Goal: Task Accomplishment & Management: Manage account settings

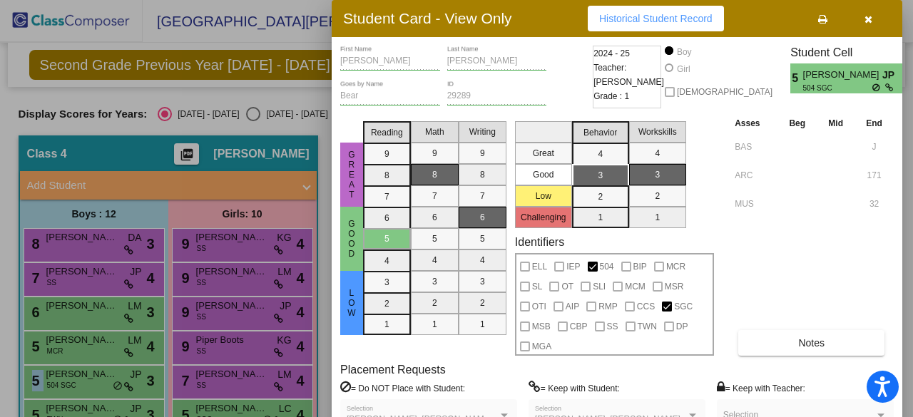
scroll to position [244, 0]
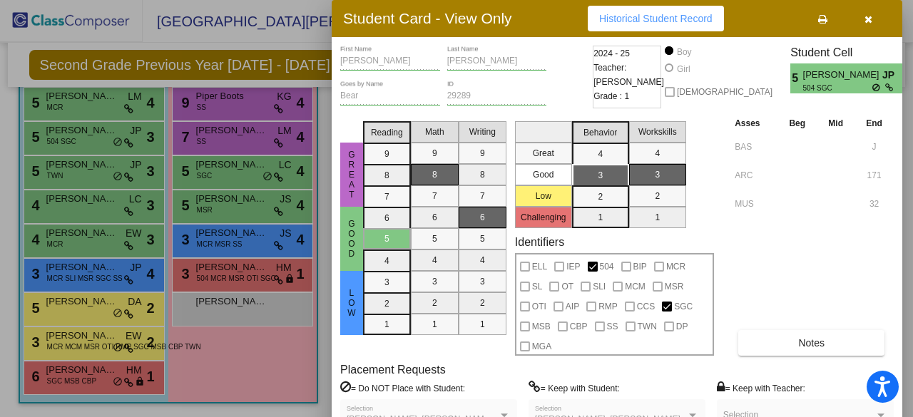
click at [108, 106] on div at bounding box center [456, 208] width 913 height 417
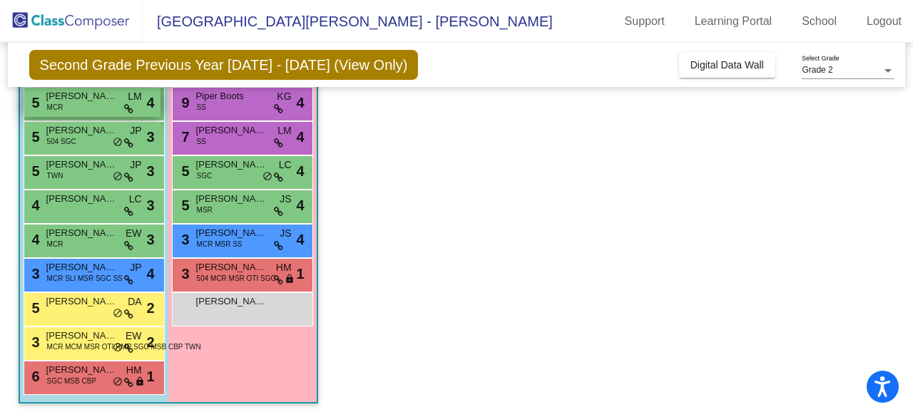
click at [108, 106] on div "5 [PERSON_NAME] MCR LM lock do_not_disturb_alt 4" at bounding box center [92, 102] width 136 height 29
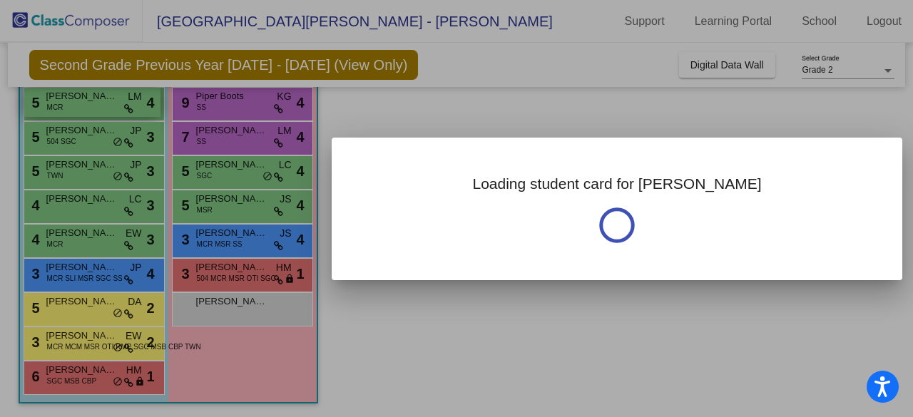
click at [108, 106] on div at bounding box center [456, 208] width 913 height 417
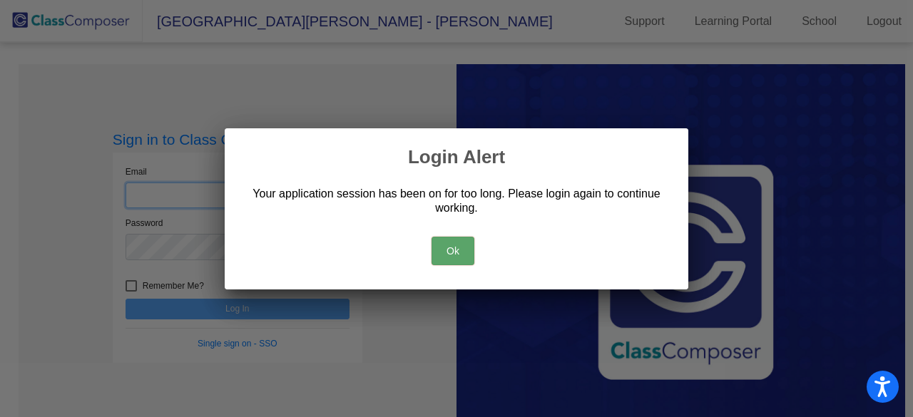
type input "[PERSON_NAME][EMAIL_ADDRESS][PERSON_NAME][DOMAIN_NAME]"
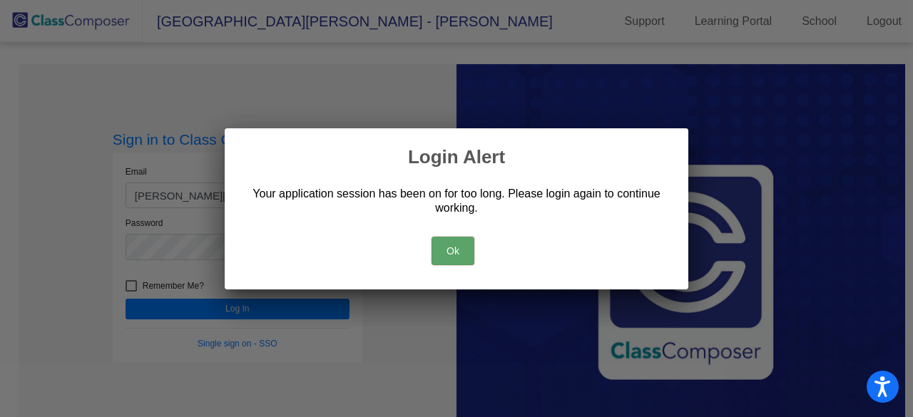
click at [454, 249] on button "Ok" at bounding box center [453, 251] width 43 height 29
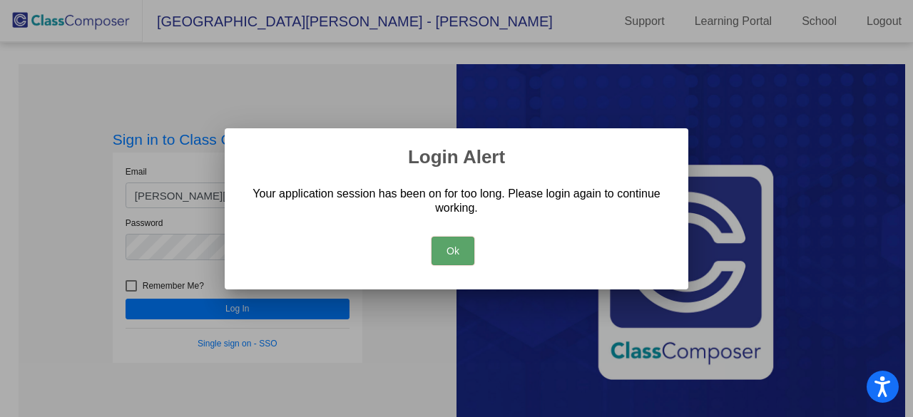
click at [466, 250] on button "Ok" at bounding box center [453, 251] width 43 height 29
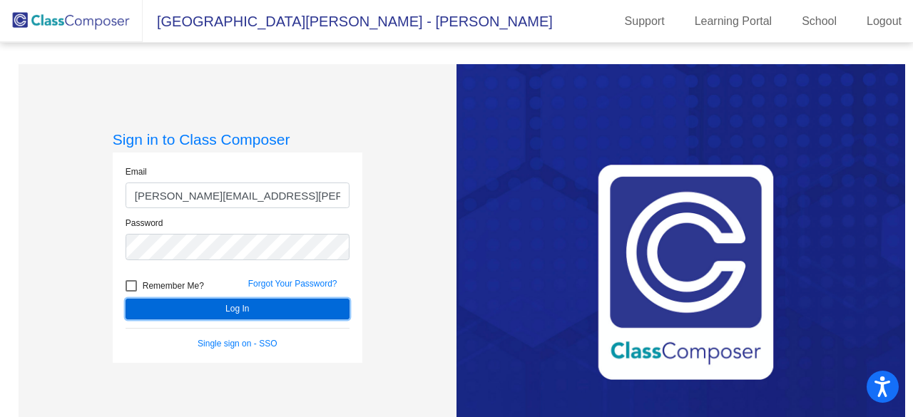
click at [264, 311] on button "Log In" at bounding box center [238, 309] width 224 height 21
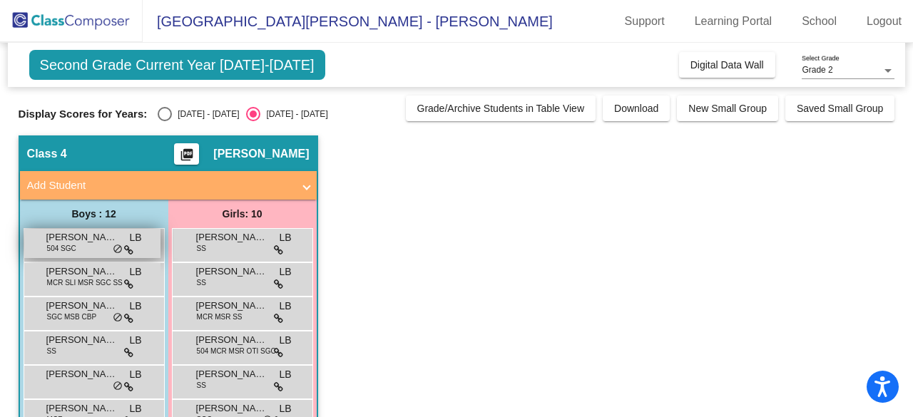
click at [93, 246] on div "[PERSON_NAME] 504 SGC LB lock do_not_disturb_alt" at bounding box center [92, 243] width 136 height 29
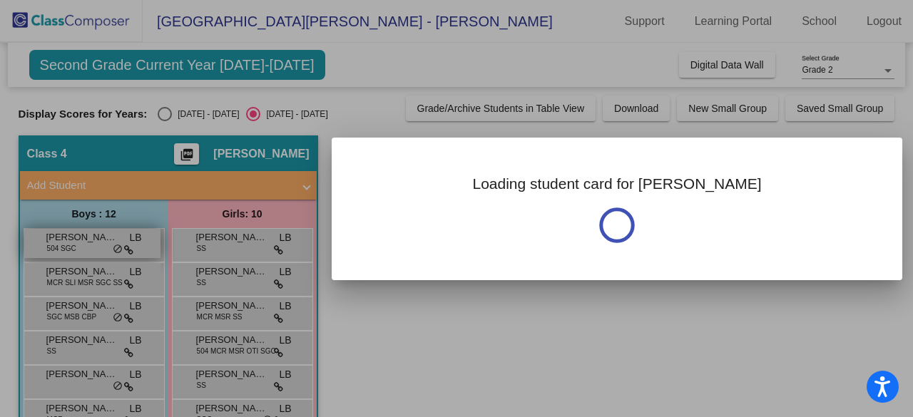
click at [93, 246] on div at bounding box center [456, 208] width 913 height 417
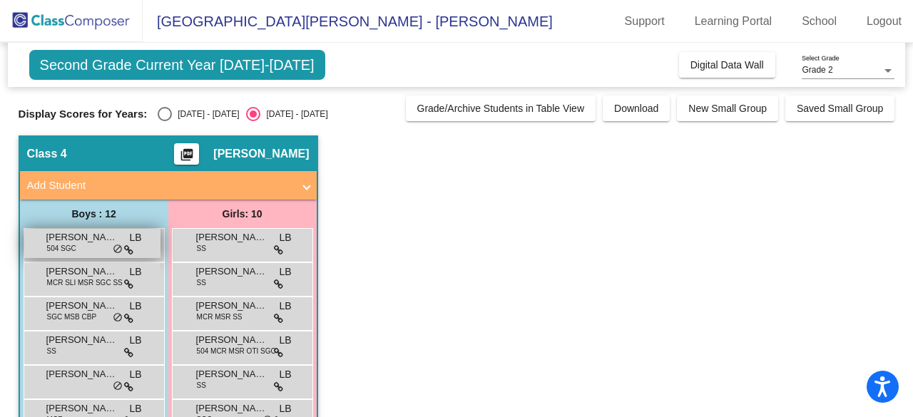
click at [93, 246] on div "[PERSON_NAME] 504 SGC LB lock do_not_disturb_alt" at bounding box center [92, 243] width 136 height 29
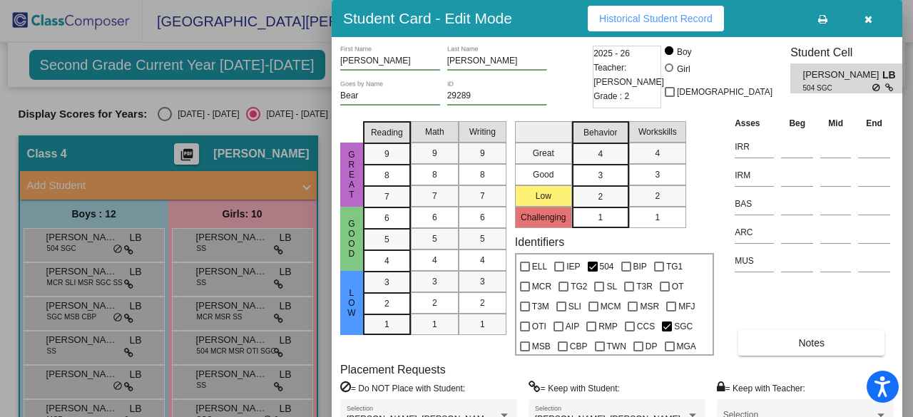
click at [85, 280] on div at bounding box center [456, 208] width 913 height 417
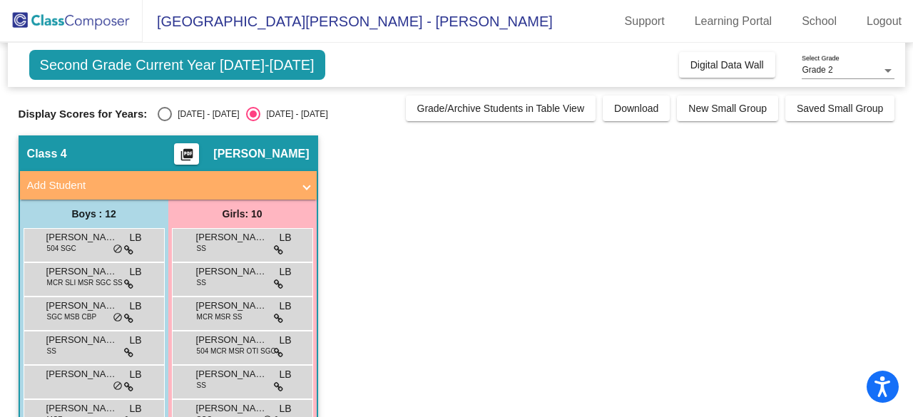
click at [85, 280] on span "MCR SLI MSR SGC SS" at bounding box center [85, 283] width 76 height 11
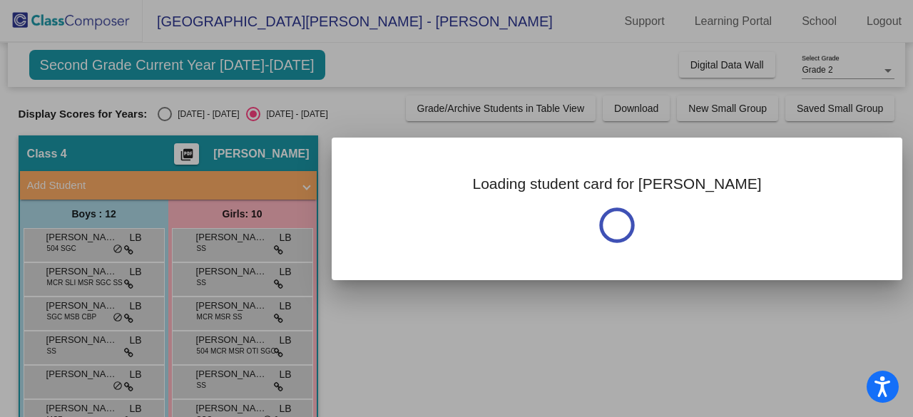
click at [85, 280] on div at bounding box center [456, 208] width 913 height 417
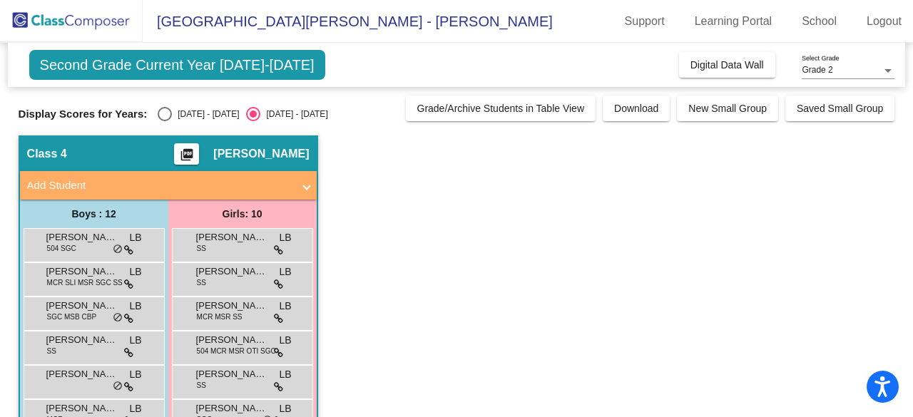
click at [85, 280] on span "MCR SLI MSR SGC SS" at bounding box center [85, 283] width 76 height 11
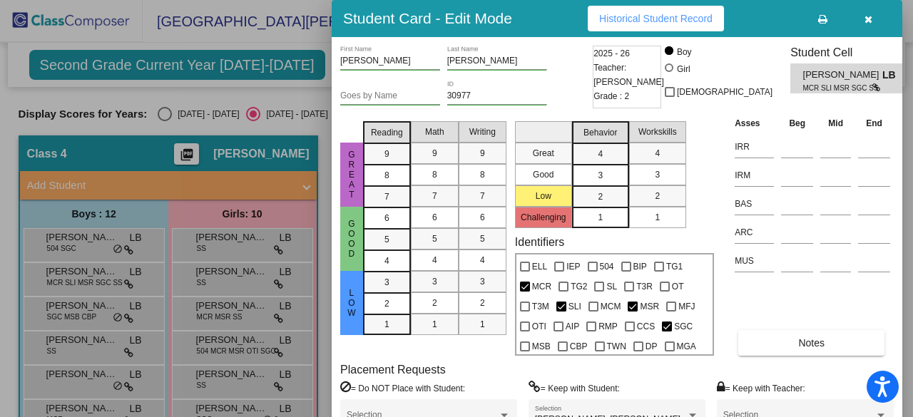
click at [81, 306] on div at bounding box center [456, 208] width 913 height 417
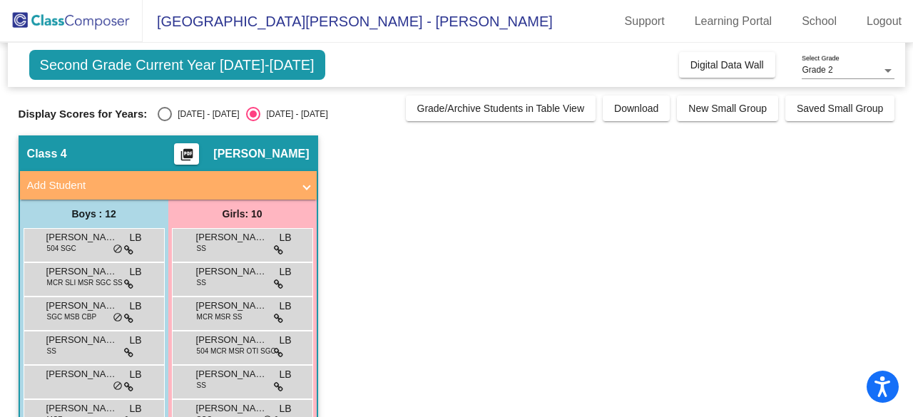
click at [81, 306] on span "[PERSON_NAME]" at bounding box center [81, 306] width 71 height 14
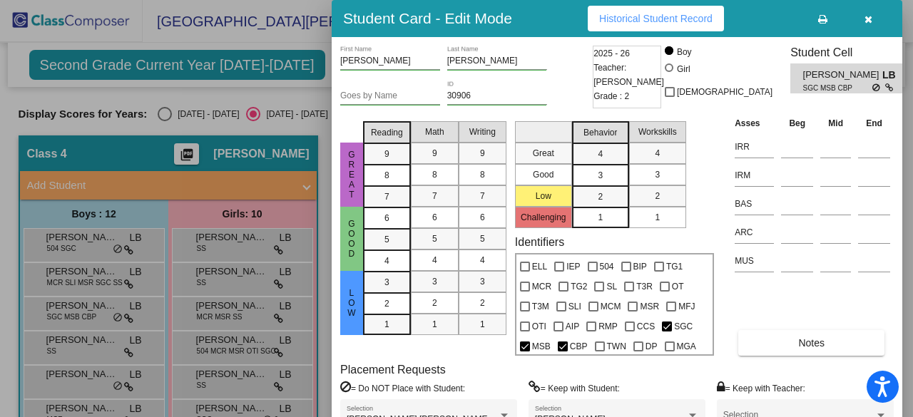
click at [73, 345] on div at bounding box center [456, 208] width 913 height 417
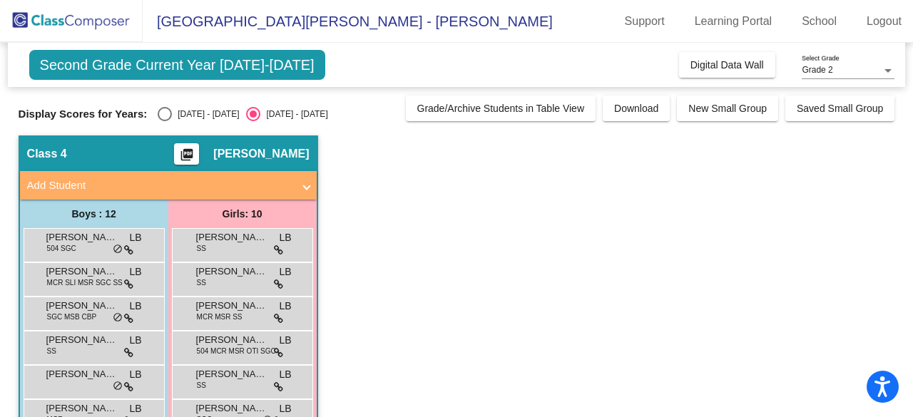
click at [73, 345] on span "[PERSON_NAME]" at bounding box center [81, 340] width 71 height 14
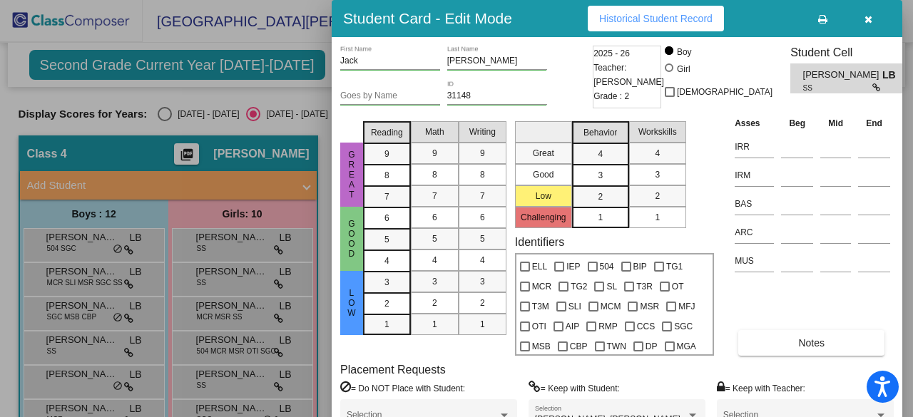
click at [72, 389] on div at bounding box center [456, 208] width 913 height 417
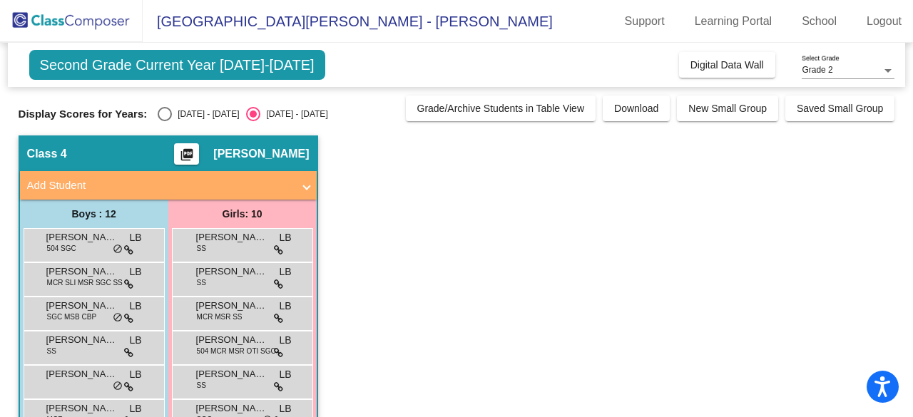
click at [72, 389] on div "[PERSON_NAME] LB lock do_not_disturb_alt" at bounding box center [92, 380] width 136 height 29
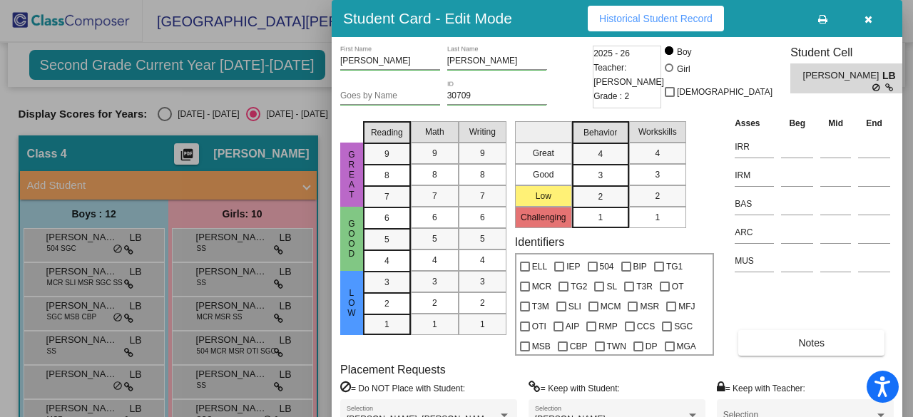
click at [74, 406] on div at bounding box center [456, 208] width 913 height 417
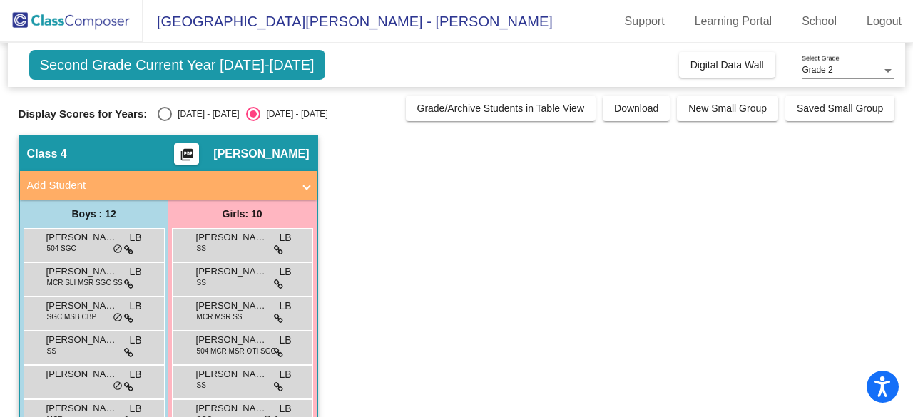
click at [74, 406] on span "[PERSON_NAME]" at bounding box center [81, 409] width 71 height 14
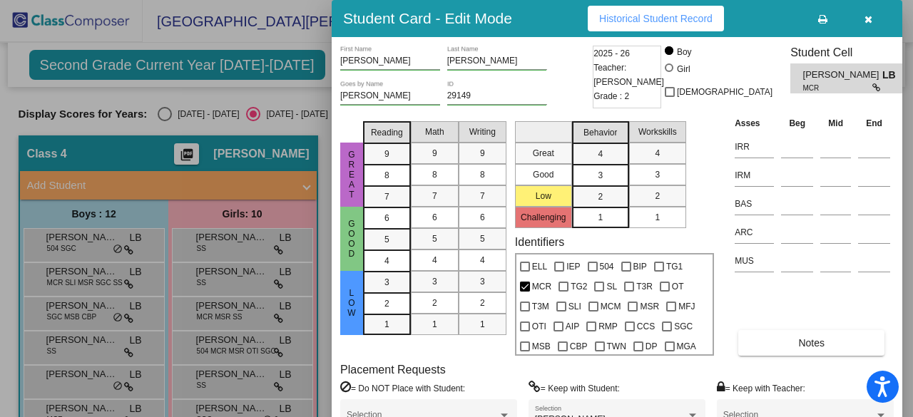
click at [91, 380] on div at bounding box center [456, 208] width 913 height 417
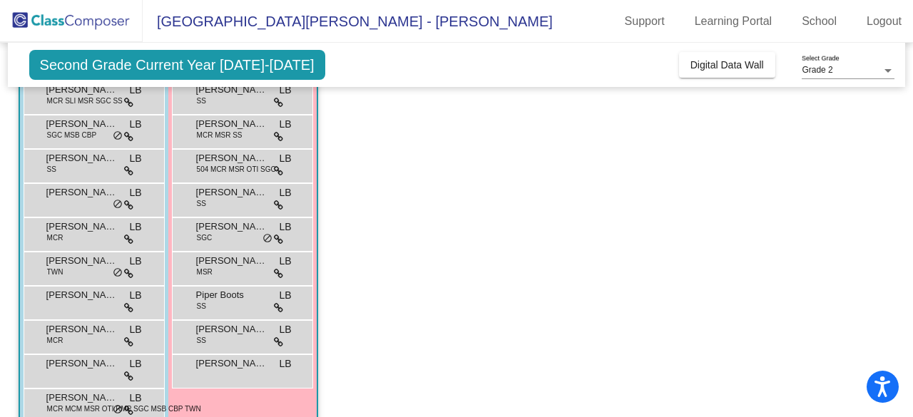
scroll to position [184, 0]
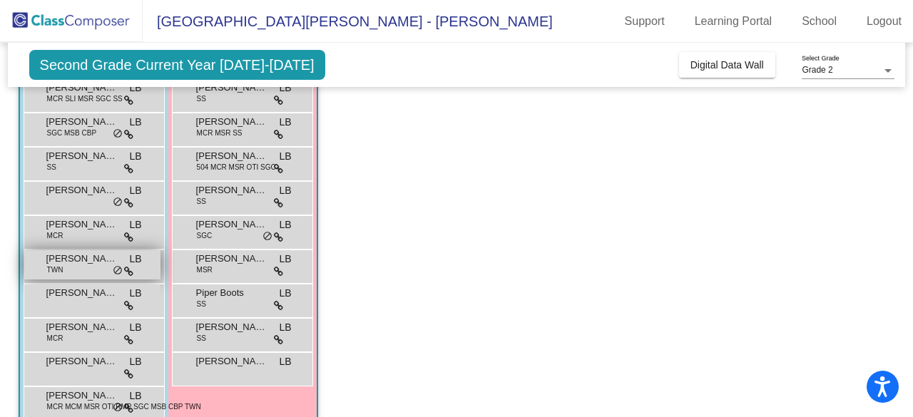
click at [81, 268] on div "[PERSON_NAME] TWN LB lock do_not_disturb_alt" at bounding box center [92, 264] width 136 height 29
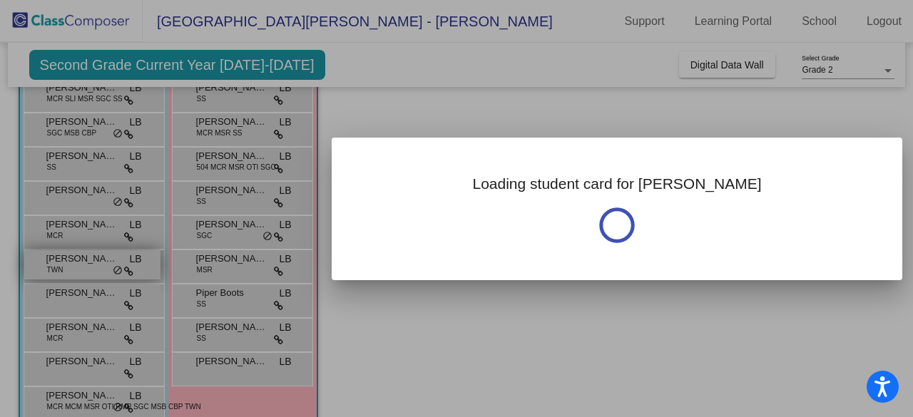
click at [81, 268] on div at bounding box center [456, 208] width 913 height 417
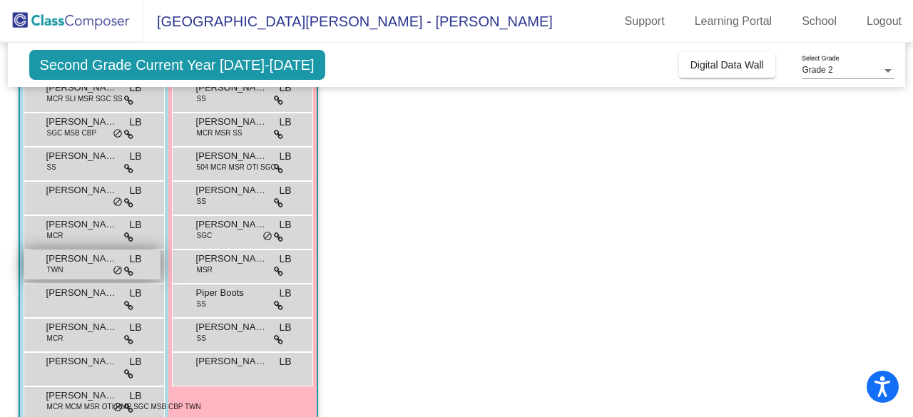
click at [81, 268] on div "[PERSON_NAME] TWN LB lock do_not_disturb_alt" at bounding box center [92, 264] width 136 height 29
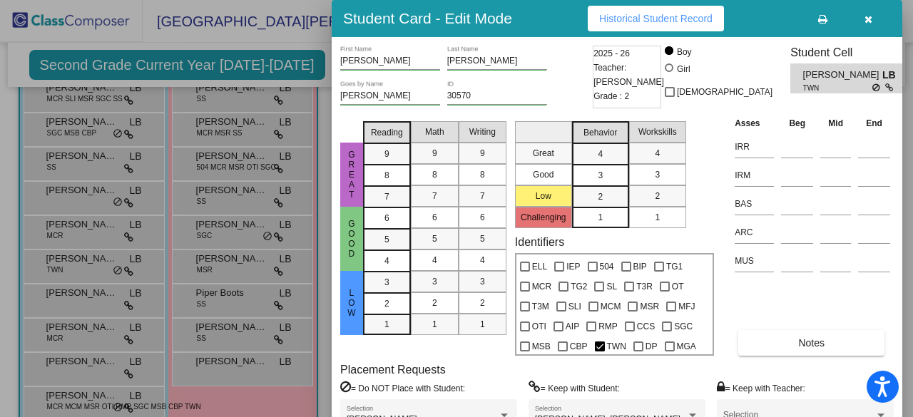
click at [81, 298] on div at bounding box center [456, 208] width 913 height 417
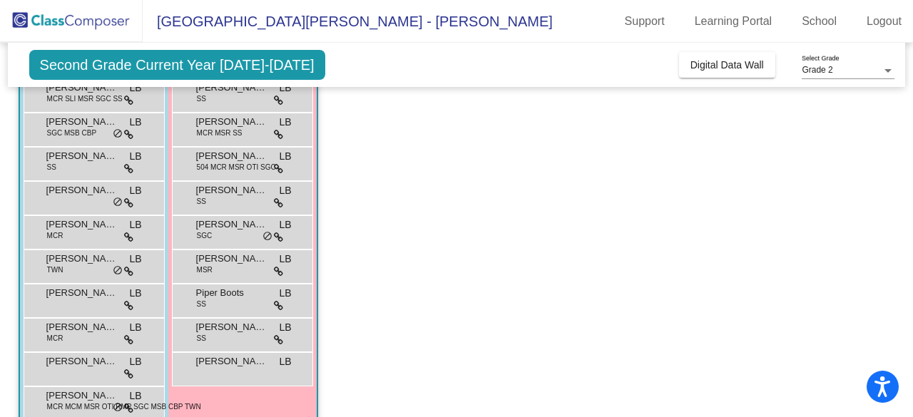
click at [81, 298] on span "[PERSON_NAME]" at bounding box center [81, 293] width 71 height 14
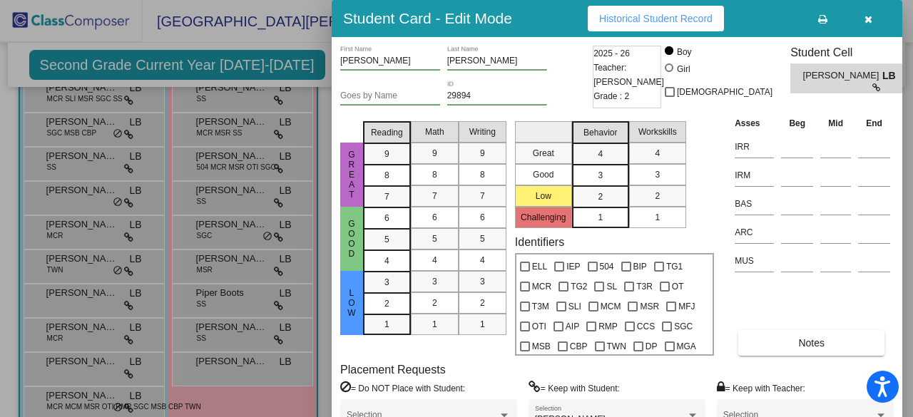
click at [80, 336] on div at bounding box center [456, 208] width 913 height 417
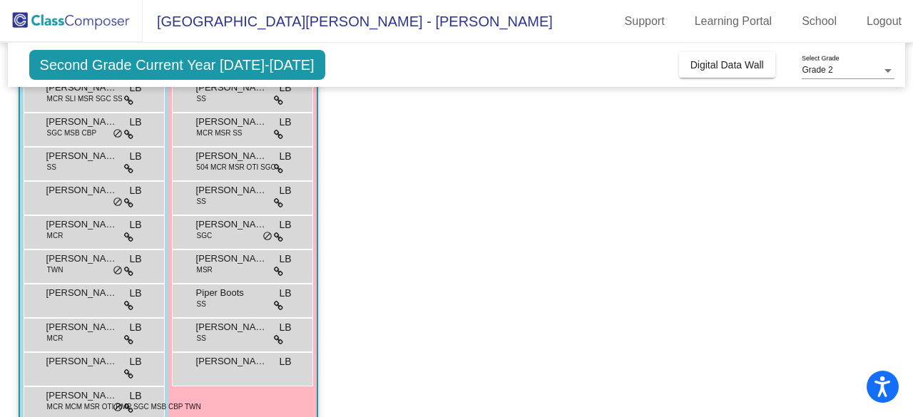
click at [80, 336] on div "[PERSON_NAME] MCR LB lock do_not_disturb_alt" at bounding box center [92, 333] width 136 height 29
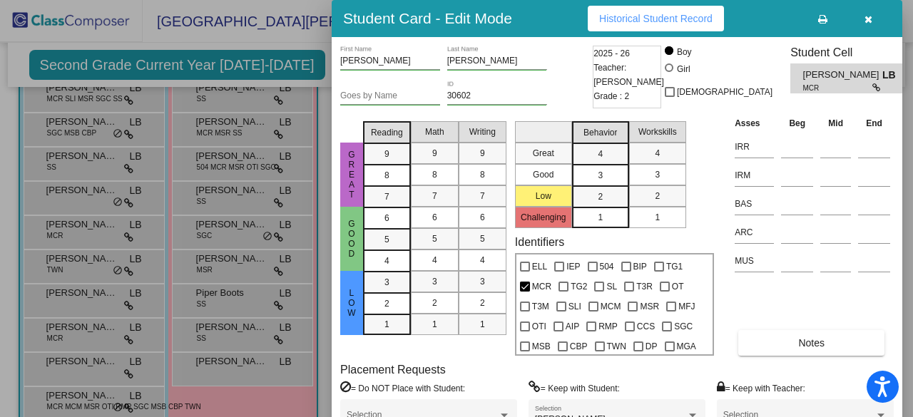
click at [74, 372] on div at bounding box center [456, 208] width 913 height 417
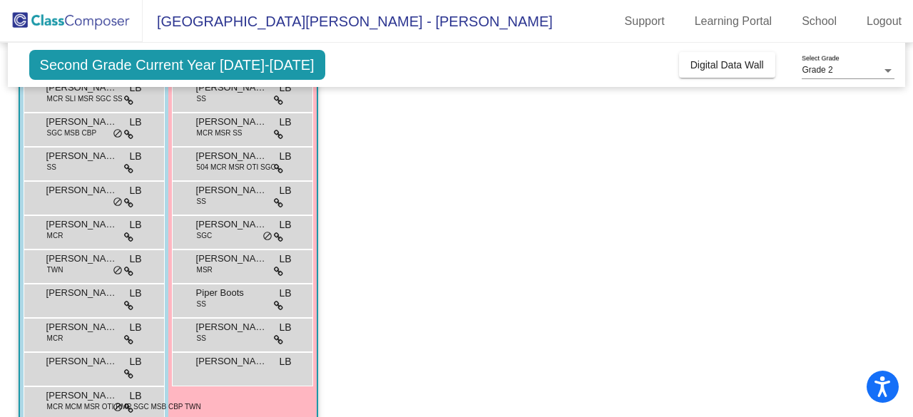
click at [74, 372] on div "[PERSON_NAME] LB lock do_not_disturb_alt" at bounding box center [92, 367] width 136 height 29
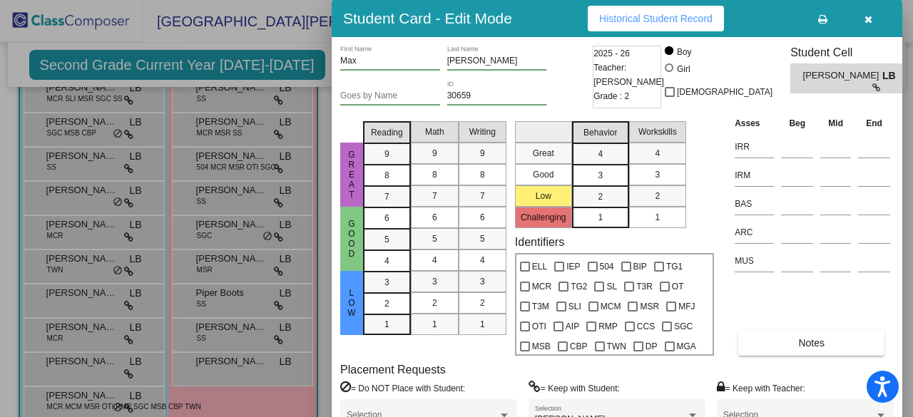
click at [76, 402] on div at bounding box center [456, 208] width 913 height 417
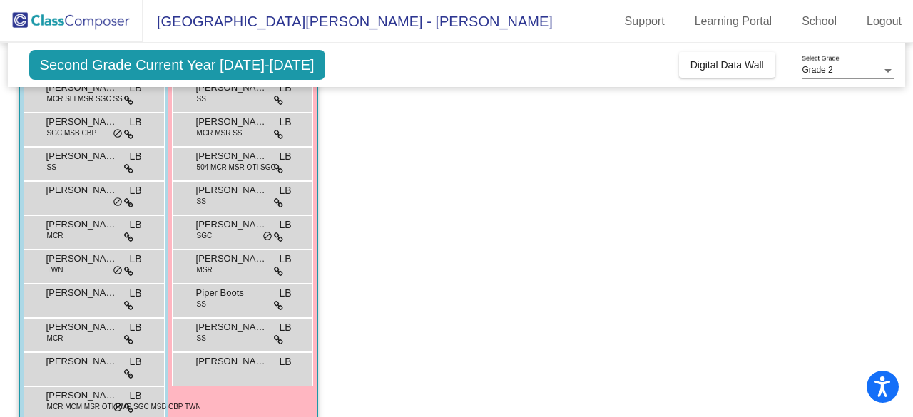
click at [76, 402] on span "MCR MCM MSR OTI RMP SGC MSB CBP TWN" at bounding box center [124, 407] width 154 height 11
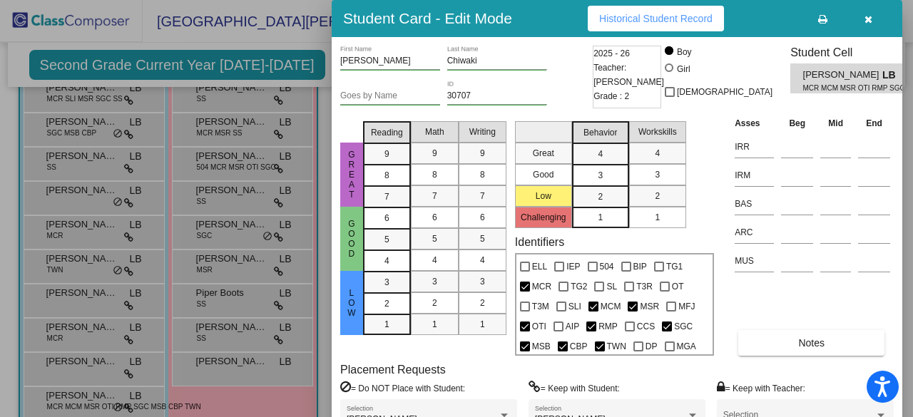
click at [207, 368] on div at bounding box center [456, 208] width 913 height 417
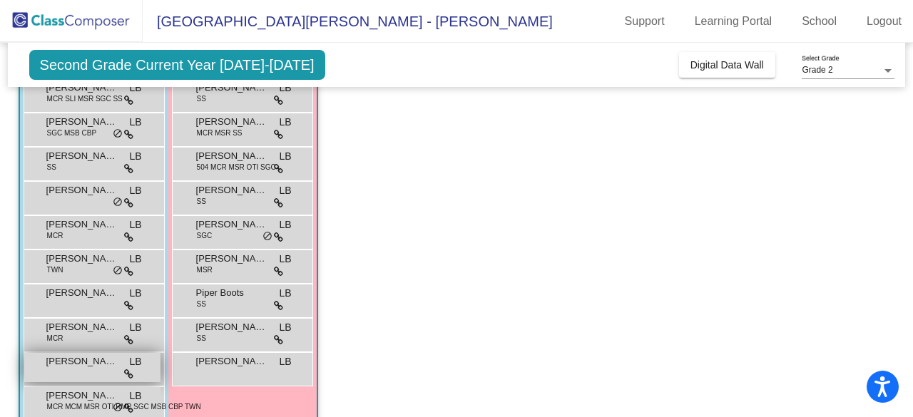
scroll to position [244, 0]
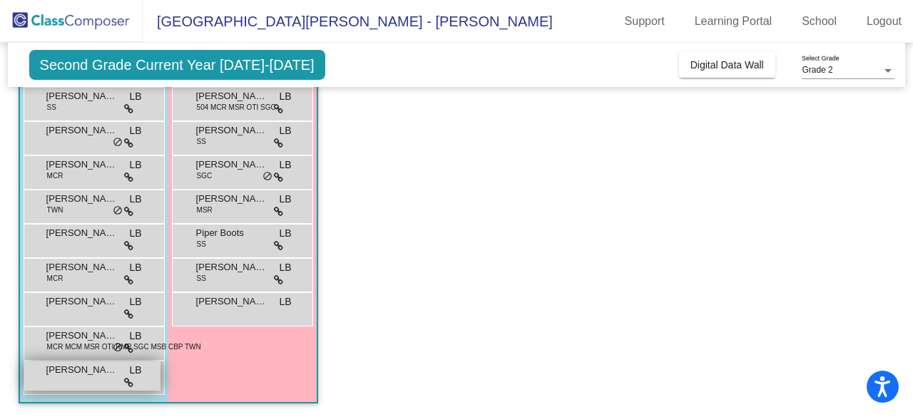
click at [83, 373] on span "[PERSON_NAME]" at bounding box center [81, 370] width 71 height 14
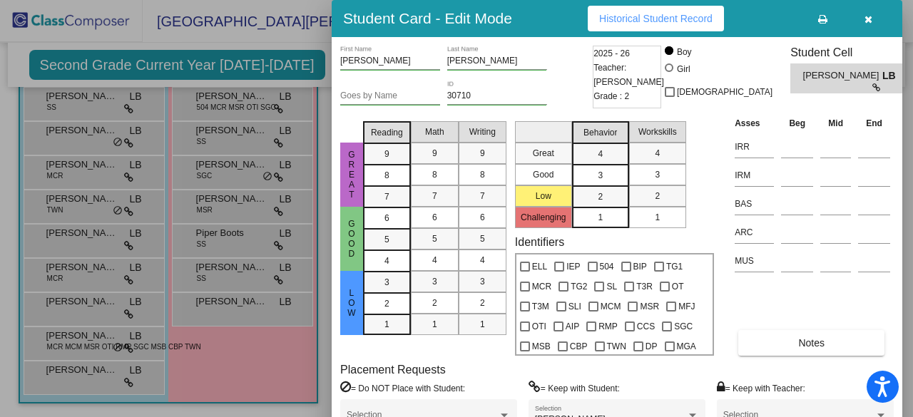
click at [221, 300] on div at bounding box center [456, 208] width 913 height 417
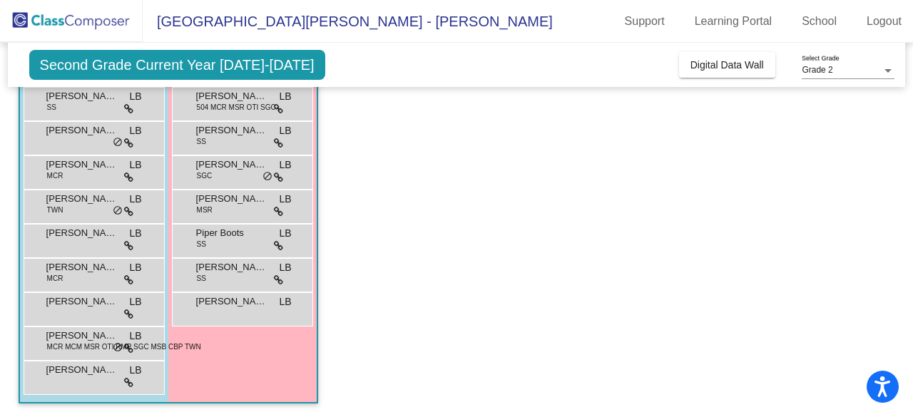
click at [221, 300] on span "[PERSON_NAME]" at bounding box center [231, 302] width 71 height 14
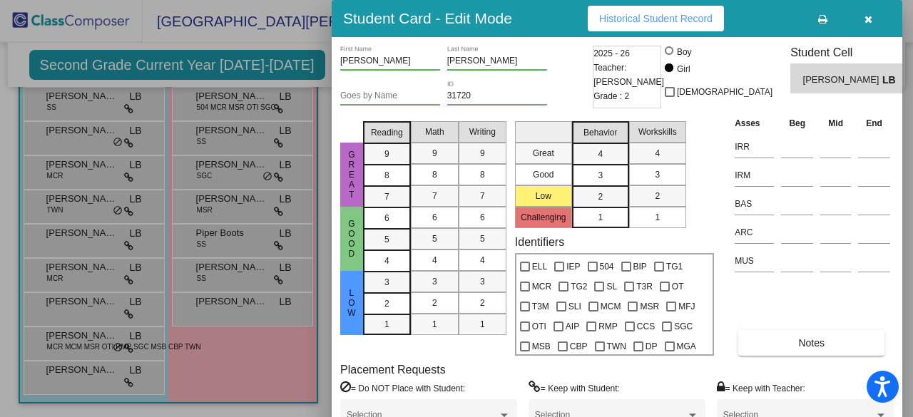
click at [236, 275] on div at bounding box center [456, 208] width 913 height 417
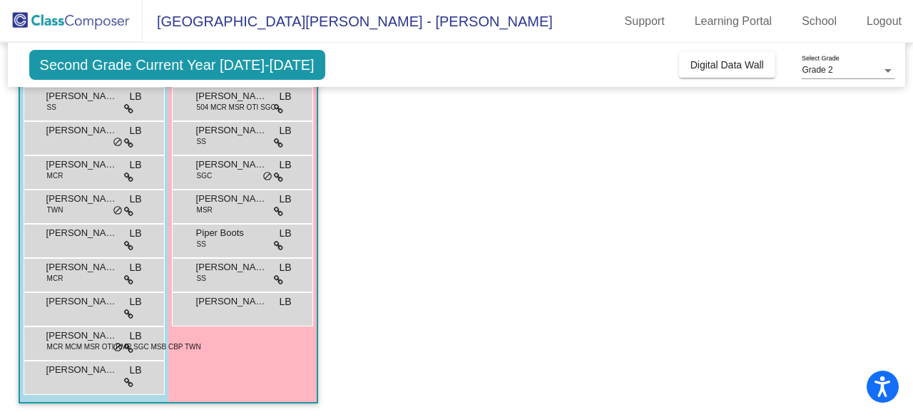
click at [236, 275] on div "[PERSON_NAME] SS LB lock do_not_disturb_alt" at bounding box center [242, 273] width 136 height 29
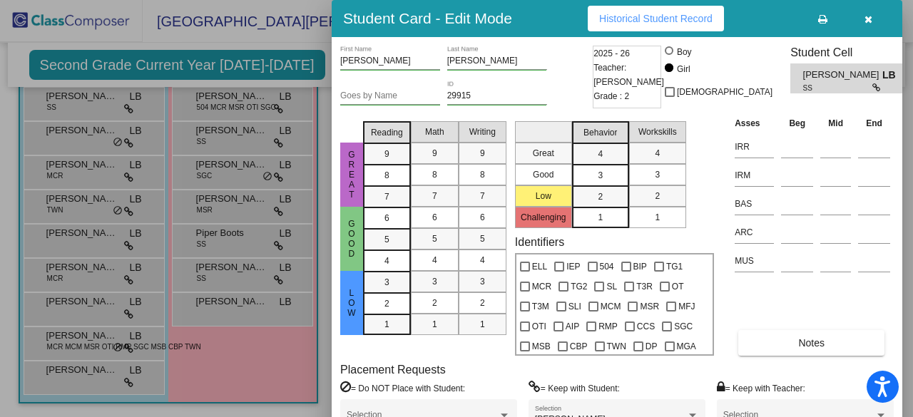
click at [238, 236] on div at bounding box center [456, 208] width 913 height 417
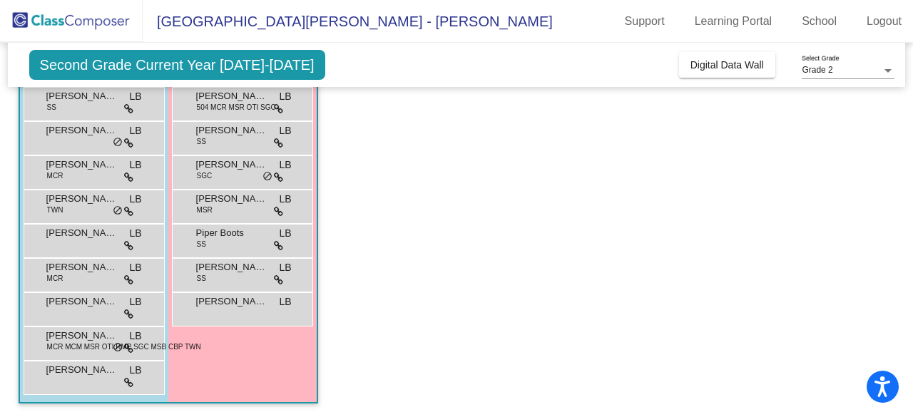
click at [238, 236] on span "Piper Boots" at bounding box center [231, 233] width 71 height 14
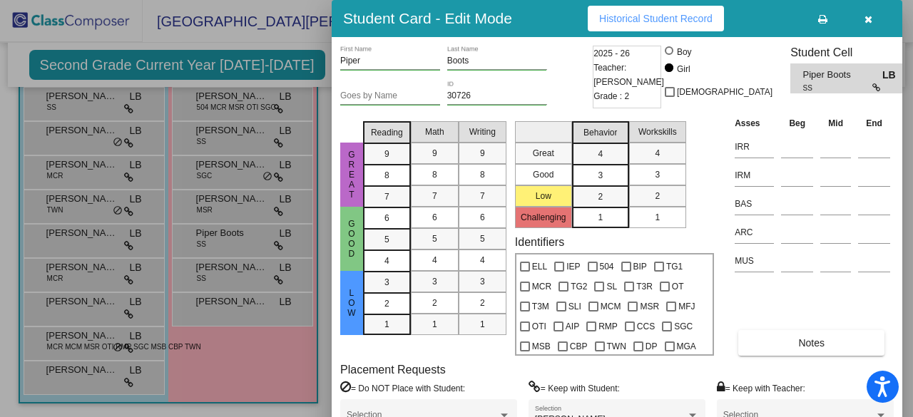
click at [238, 236] on div at bounding box center [456, 208] width 913 height 417
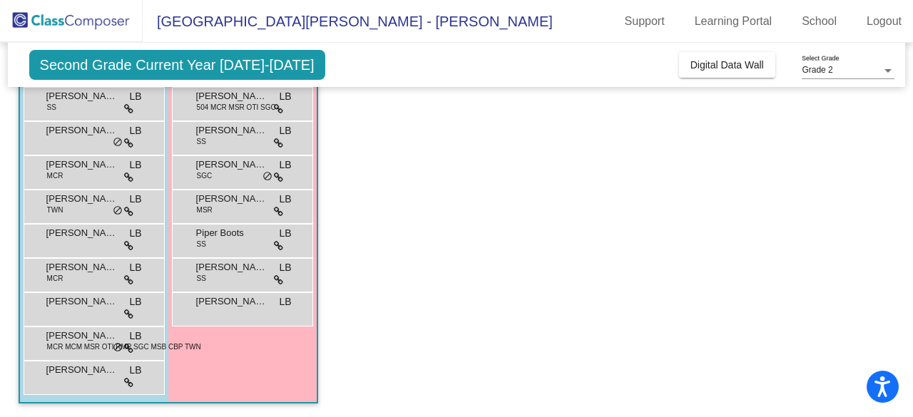
click at [238, 236] on span "Piper Boots" at bounding box center [231, 233] width 71 height 14
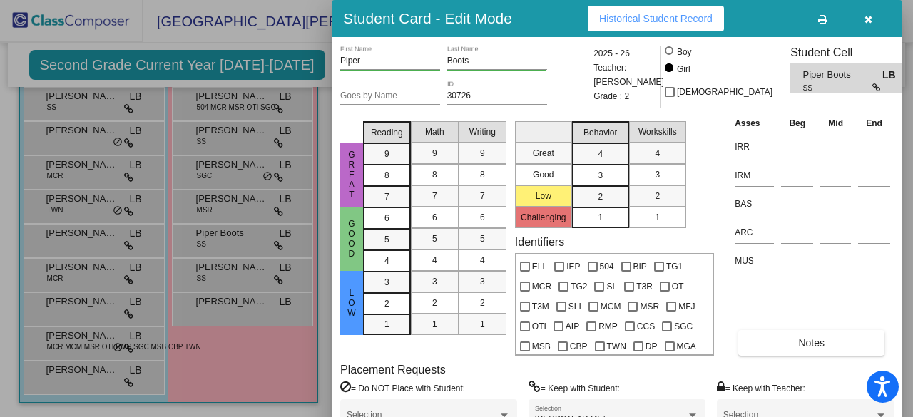
click at [238, 201] on div at bounding box center [456, 208] width 913 height 417
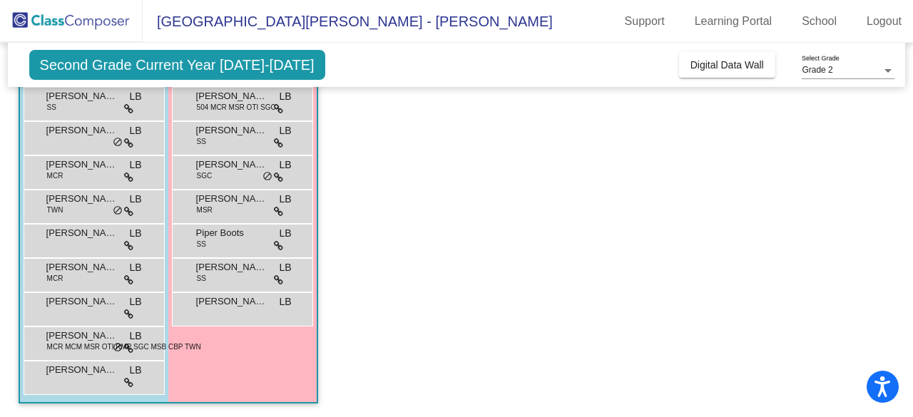
click at [238, 201] on span "[PERSON_NAME]" at bounding box center [231, 199] width 71 height 14
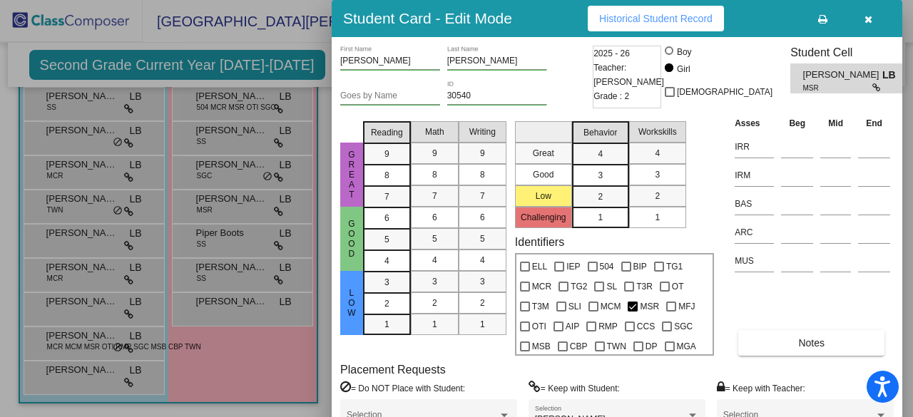
click at [238, 173] on div at bounding box center [456, 208] width 913 height 417
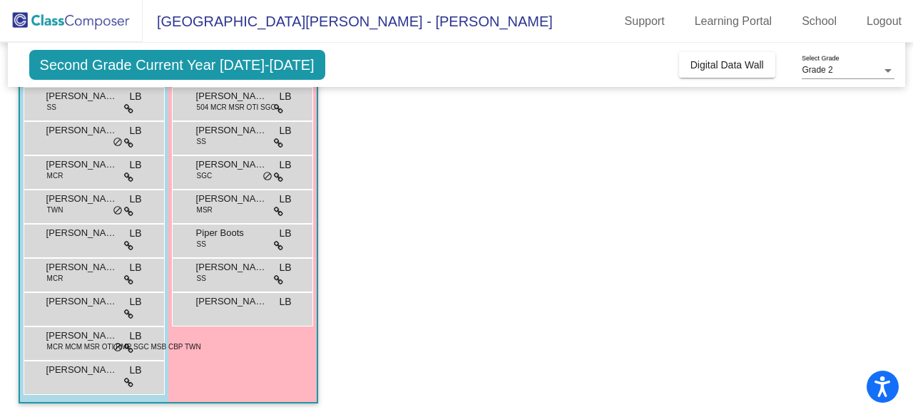
click at [238, 173] on div "[PERSON_NAME] SGC LB lock do_not_disturb_alt" at bounding box center [242, 170] width 136 height 29
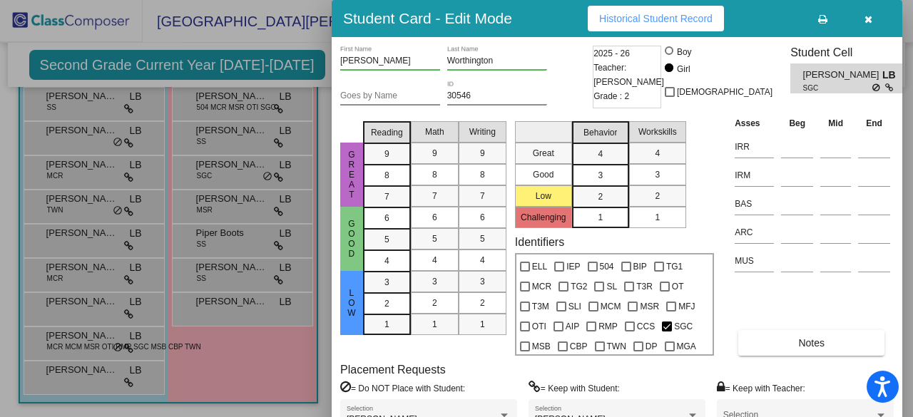
click at [238, 137] on div at bounding box center [456, 208] width 913 height 417
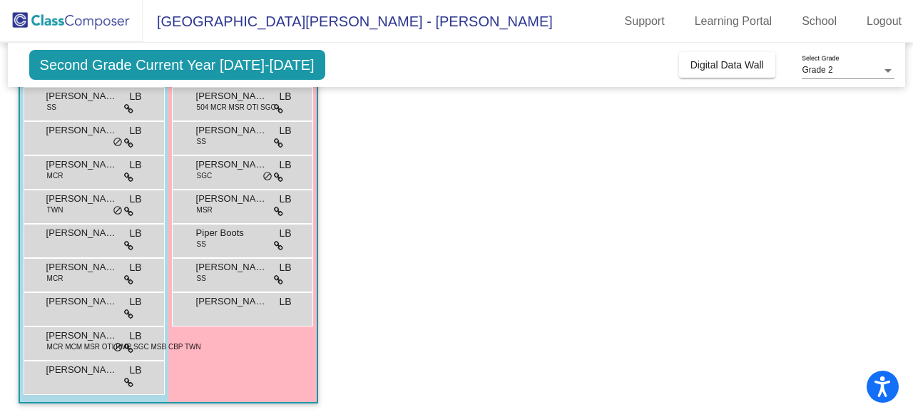
click at [238, 137] on div "[PERSON_NAME] SS LB lock do_not_disturb_alt" at bounding box center [242, 136] width 136 height 29
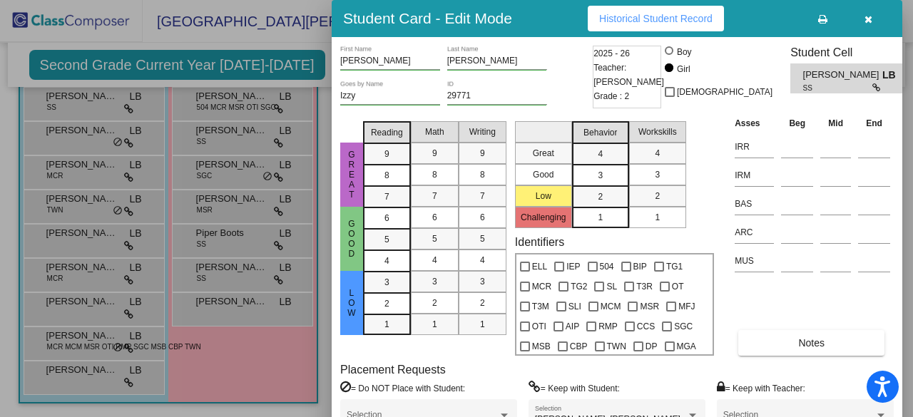
click at [244, 95] on div at bounding box center [456, 208] width 913 height 417
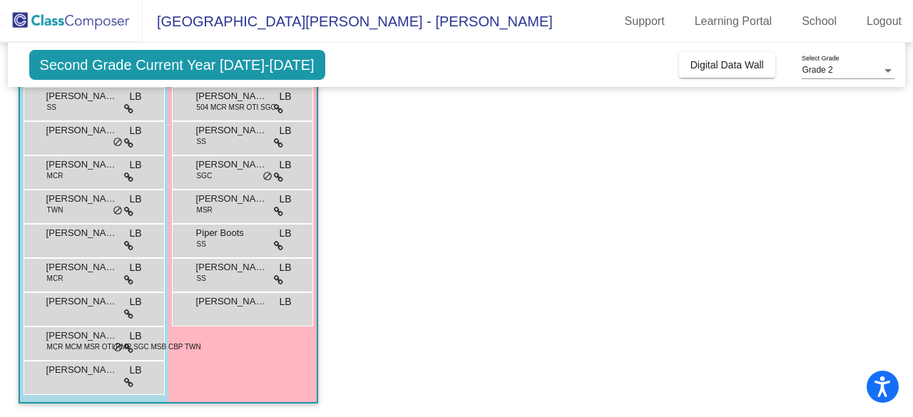
click at [244, 95] on span "[PERSON_NAME]" at bounding box center [231, 96] width 71 height 14
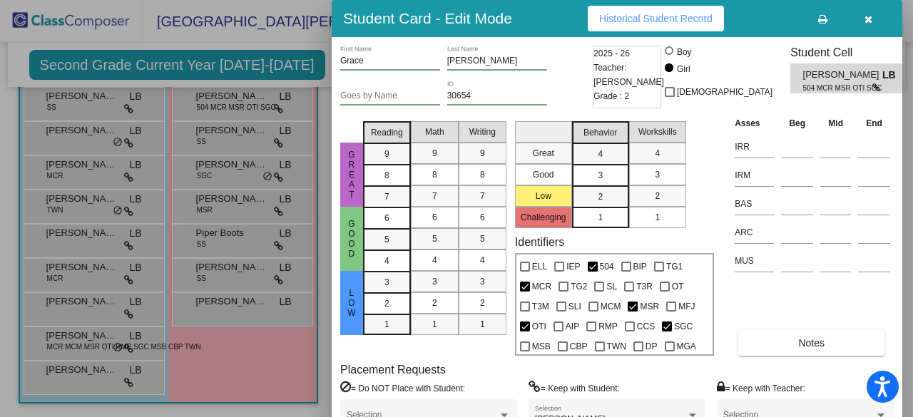
click at [239, 118] on div at bounding box center [456, 208] width 913 height 417
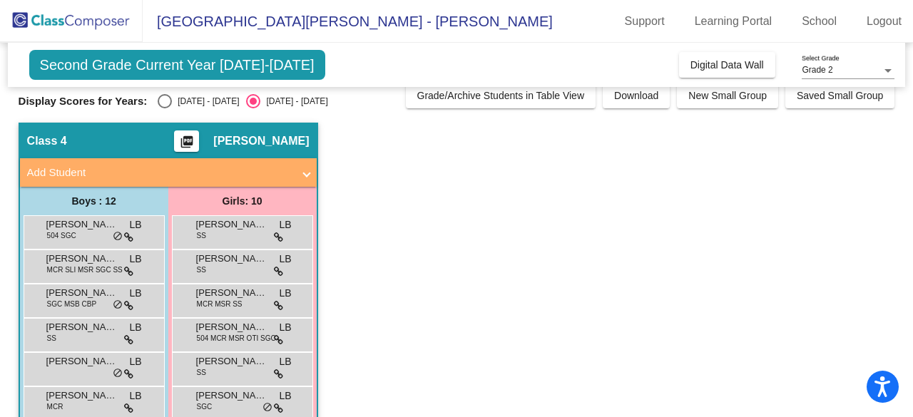
scroll to position [0, 0]
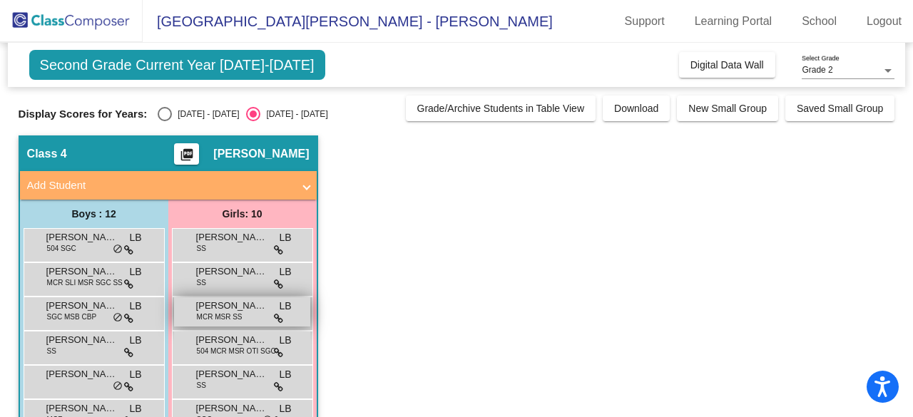
click at [234, 318] on span "MCR MSR SS" at bounding box center [220, 317] width 46 height 11
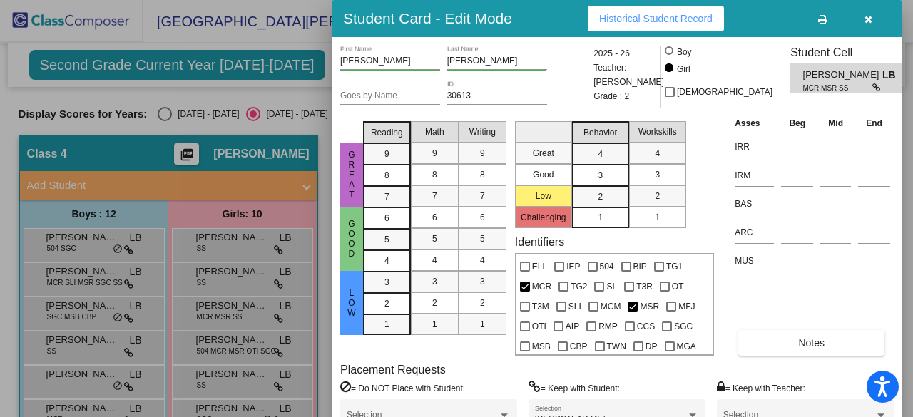
click at [236, 280] on div at bounding box center [456, 208] width 913 height 417
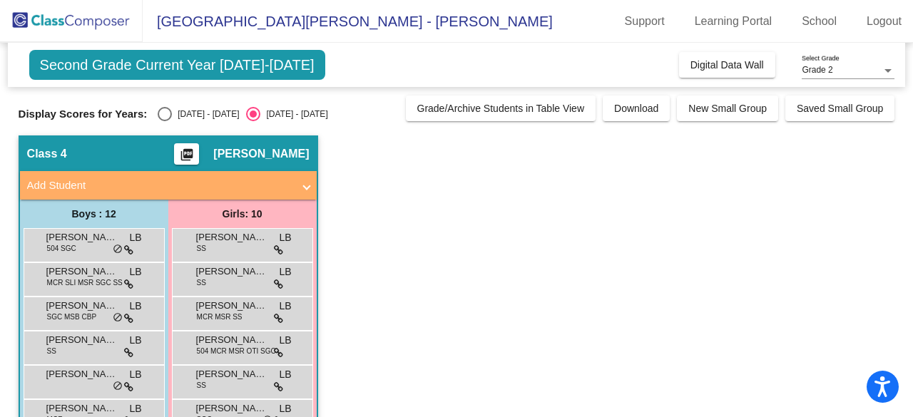
click at [236, 280] on div "[PERSON_NAME] SS LB lock do_not_disturb_alt" at bounding box center [242, 277] width 136 height 29
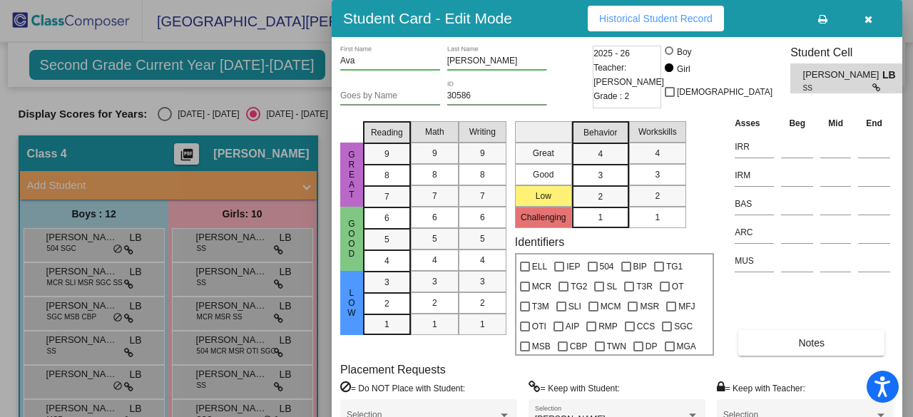
click at [243, 246] on div at bounding box center [456, 208] width 913 height 417
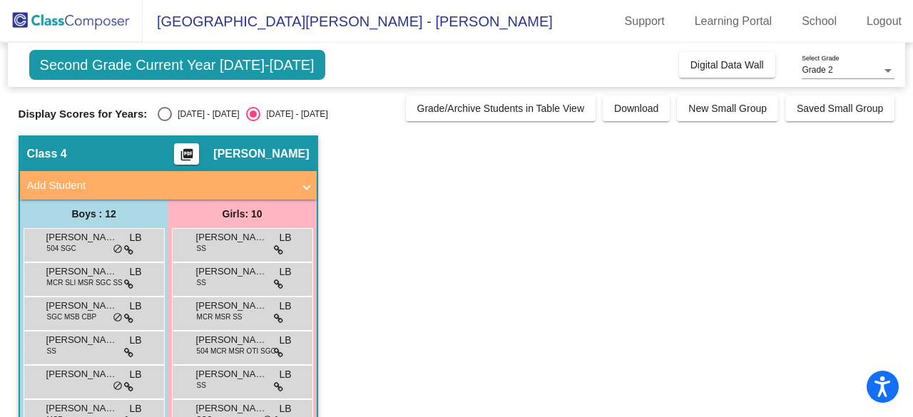
click at [243, 246] on div "[PERSON_NAME] SS LB lock do_not_disturb_alt" at bounding box center [242, 243] width 136 height 29
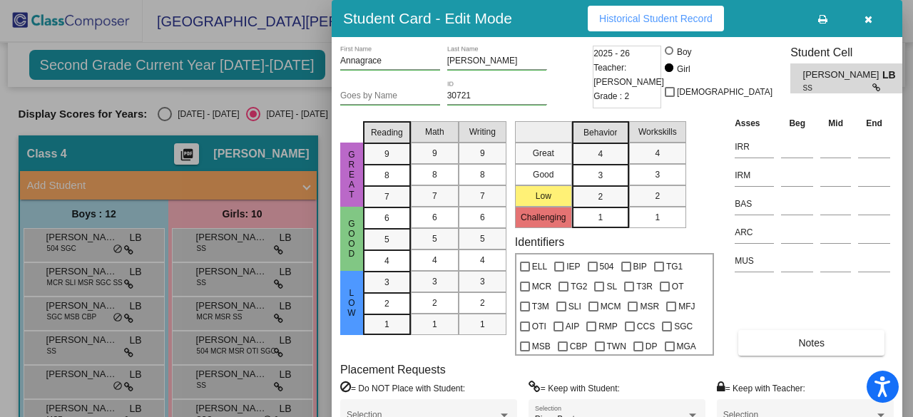
click at [243, 246] on div at bounding box center [456, 208] width 913 height 417
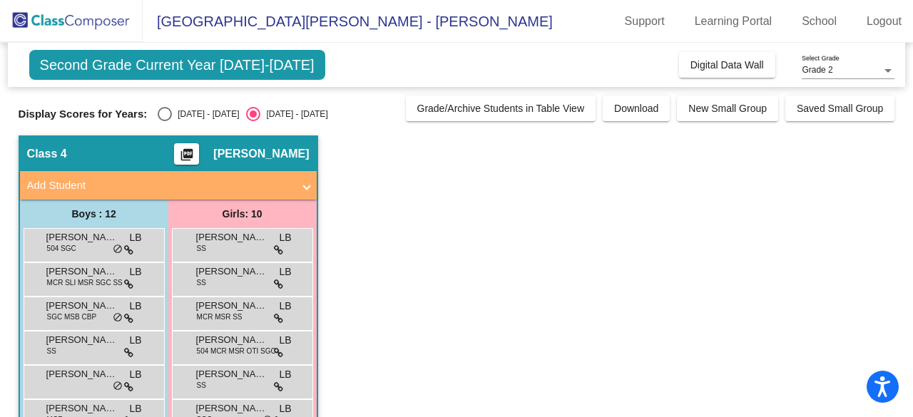
click at [243, 246] on div "[PERSON_NAME] SS LB lock do_not_disturb_alt" at bounding box center [242, 243] width 136 height 29
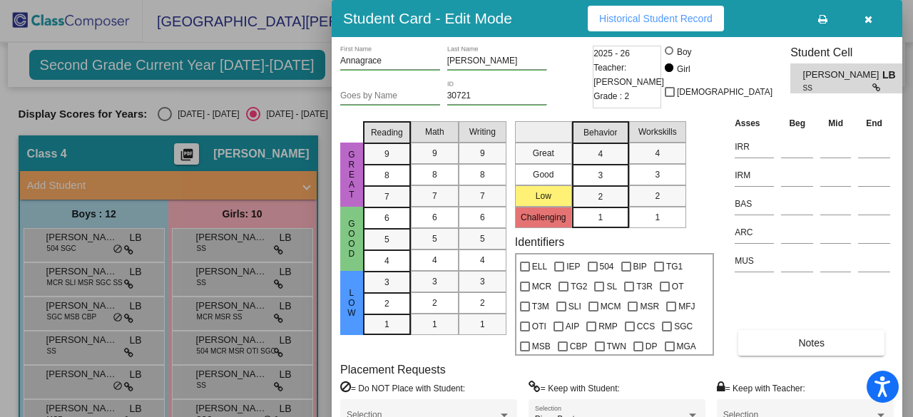
click at [164, 111] on div at bounding box center [456, 208] width 913 height 417
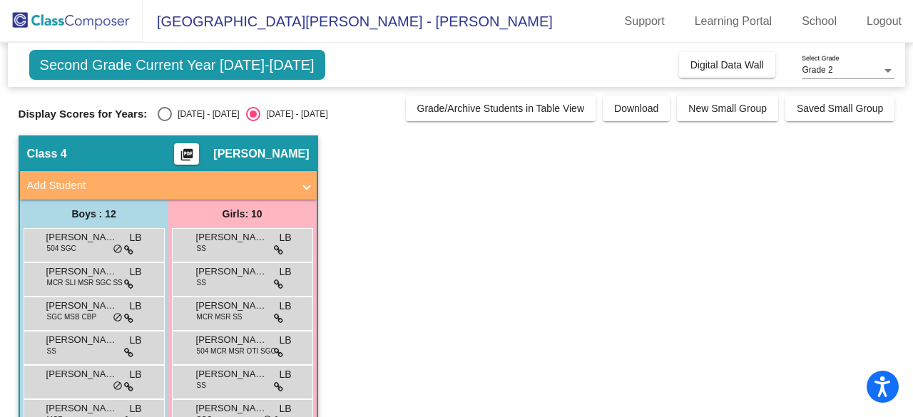
click at [164, 111] on div "Select an option" at bounding box center [165, 114] width 14 height 14
click at [164, 121] on input "[DATE] - [DATE]" at bounding box center [164, 121] width 1 height 1
radio input "true"
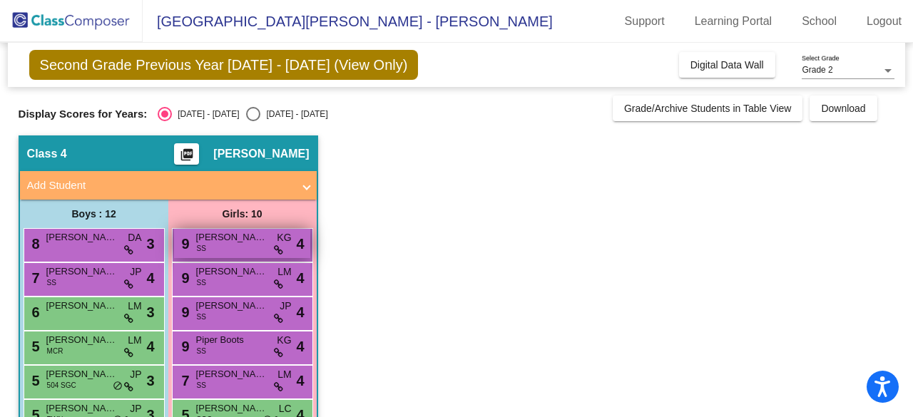
click at [243, 249] on div "9 [PERSON_NAME] SS KG lock do_not_disturb_alt 4" at bounding box center [242, 243] width 136 height 29
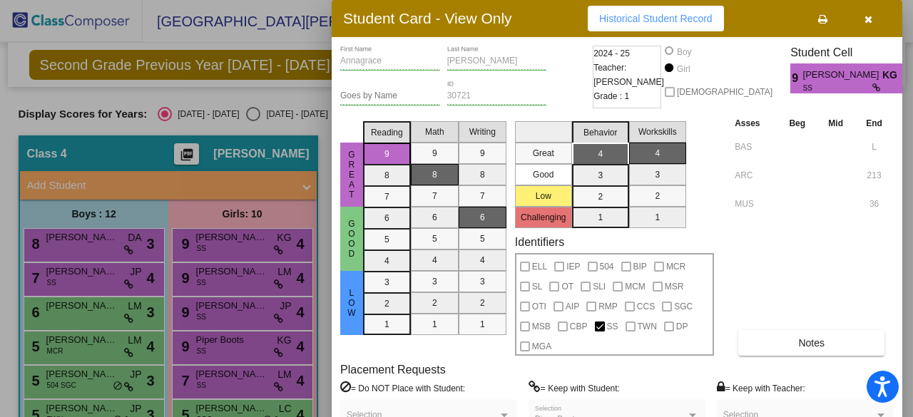
click at [236, 275] on div at bounding box center [456, 208] width 913 height 417
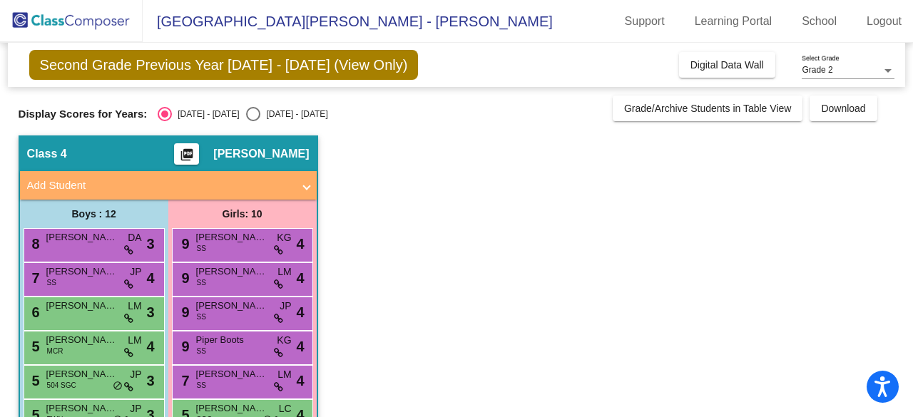
click at [236, 275] on span "[PERSON_NAME]" at bounding box center [231, 272] width 71 height 14
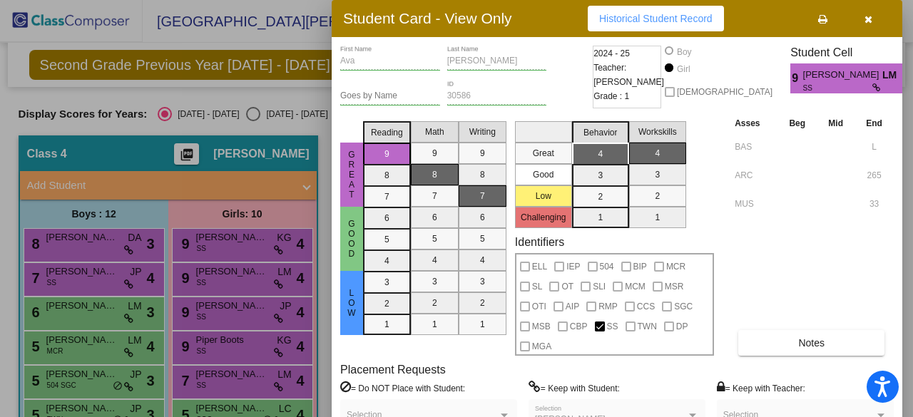
click at [235, 312] on div at bounding box center [456, 208] width 913 height 417
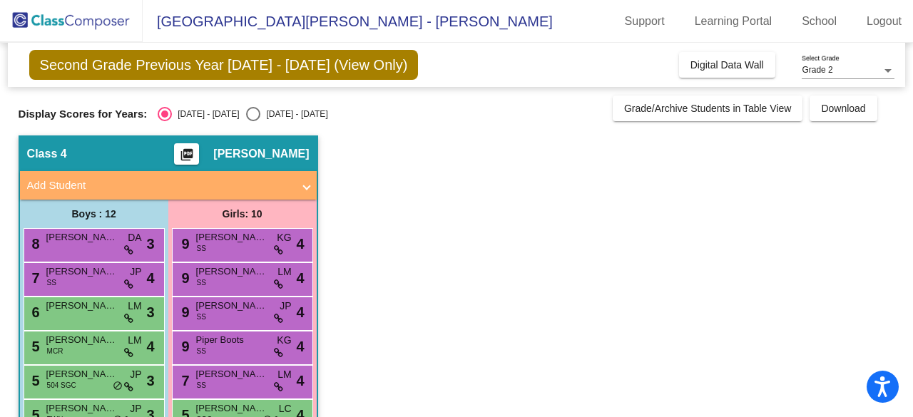
click at [235, 312] on span "[PERSON_NAME]" at bounding box center [231, 306] width 71 height 14
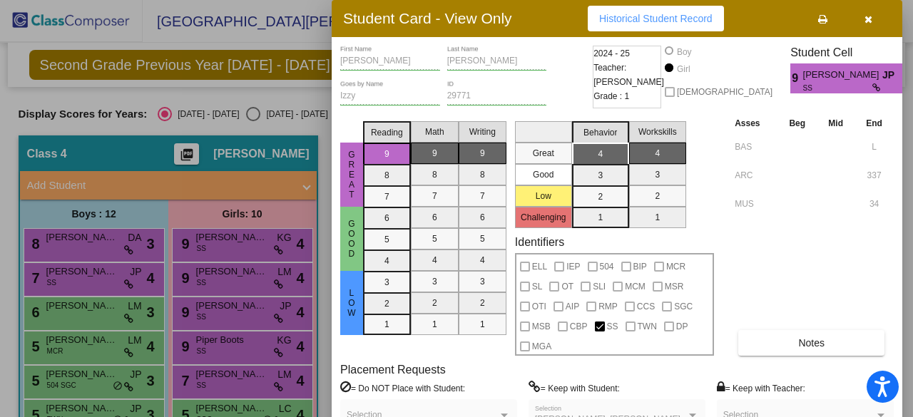
click at [231, 348] on div at bounding box center [456, 208] width 913 height 417
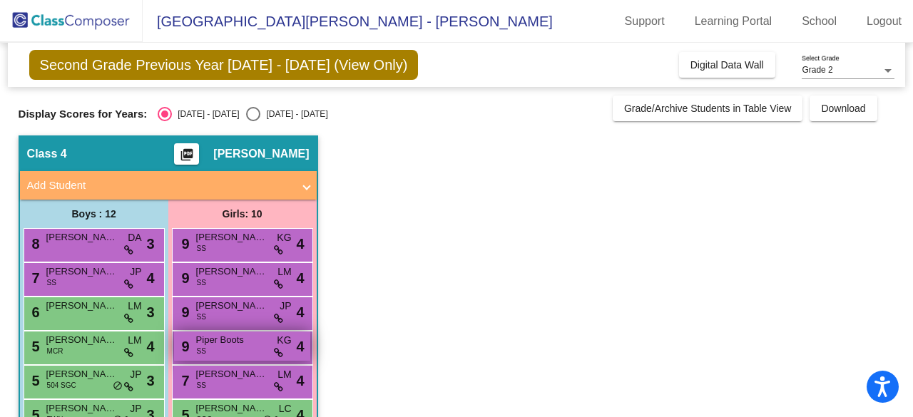
click at [229, 348] on div "9 Piper Boots SS KG lock do_not_disturb_alt 4" at bounding box center [242, 346] width 136 height 29
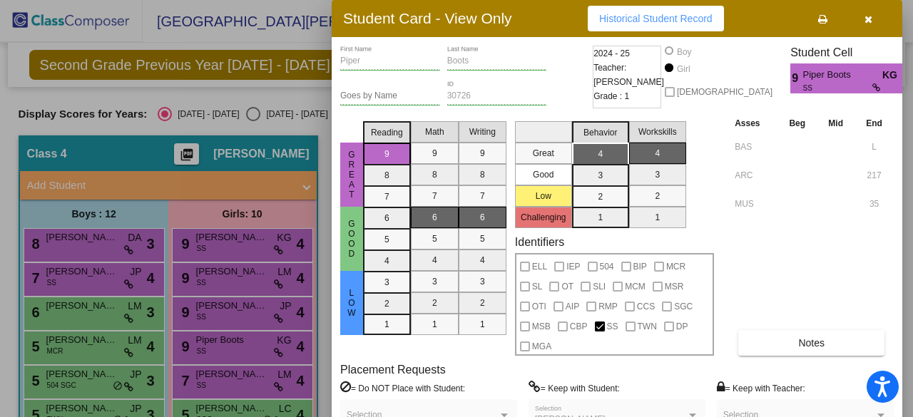
click at [216, 380] on div at bounding box center [456, 208] width 913 height 417
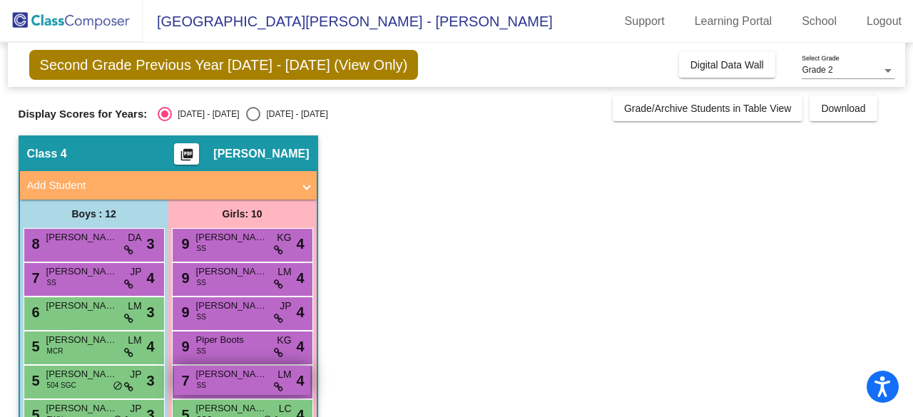
click at [214, 380] on span "[PERSON_NAME]" at bounding box center [231, 375] width 71 height 14
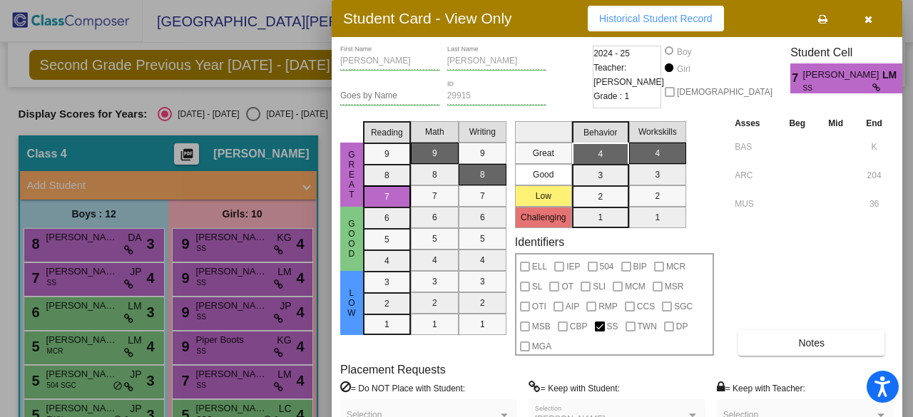
click at [216, 405] on div at bounding box center [456, 208] width 913 height 417
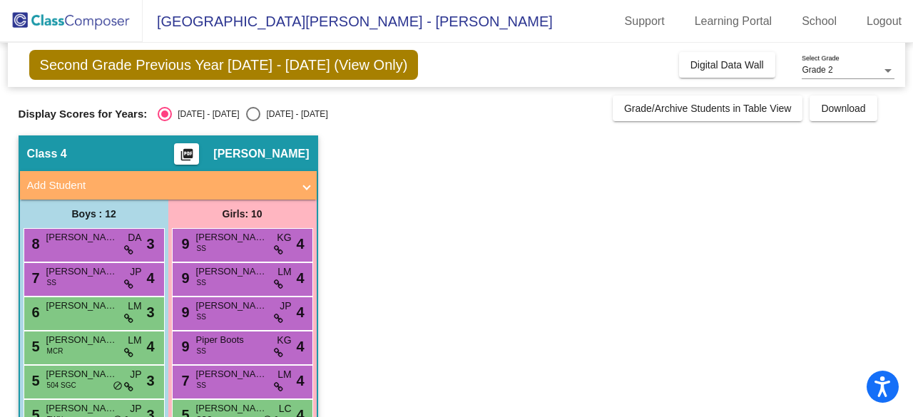
click at [216, 405] on span "[PERSON_NAME]" at bounding box center [231, 409] width 71 height 14
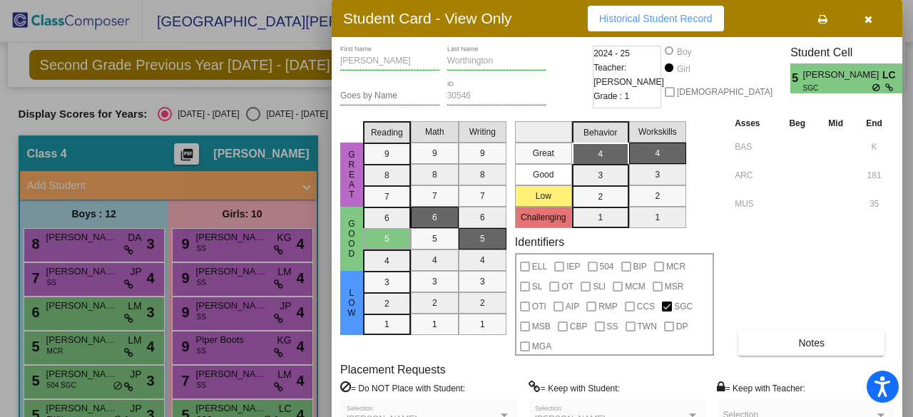
click at [221, 406] on div at bounding box center [456, 208] width 913 height 417
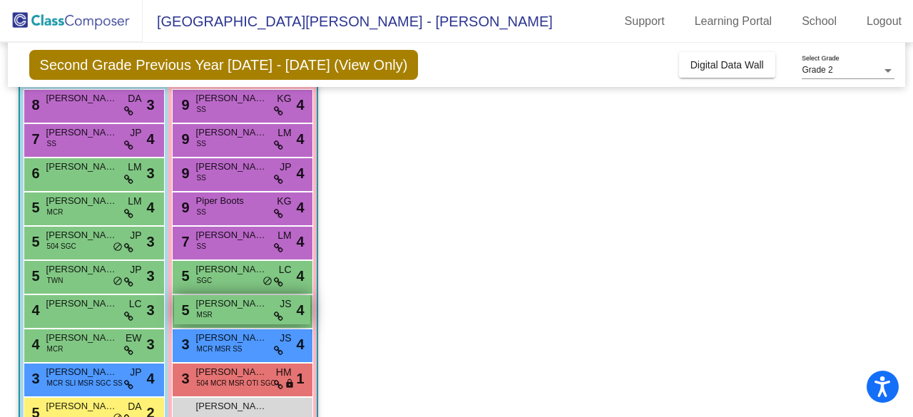
scroll to position [140, 0]
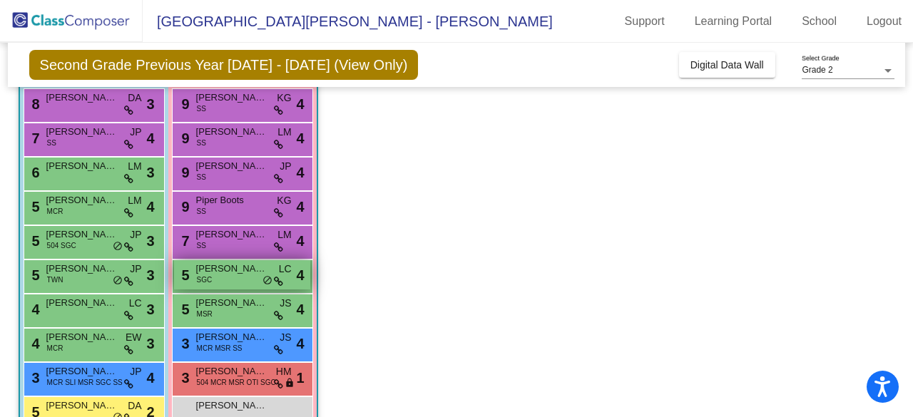
click at [238, 276] on div "5 [PERSON_NAME] SGC LC lock do_not_disturb_alt 4" at bounding box center [242, 274] width 136 height 29
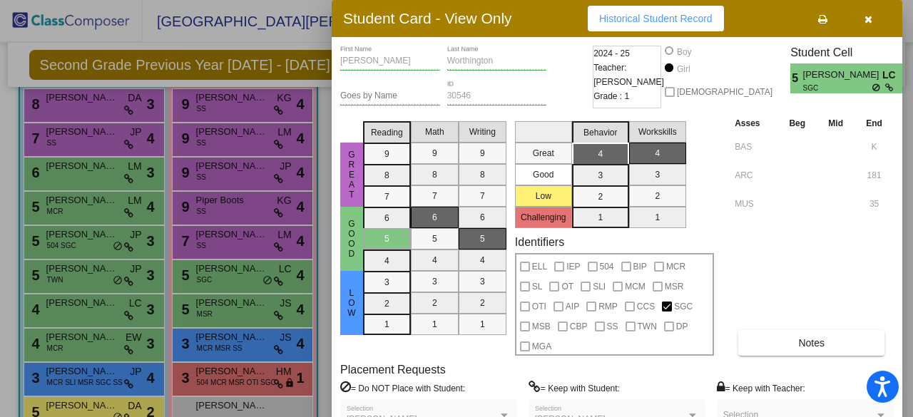
click at [241, 312] on div at bounding box center [456, 208] width 913 height 417
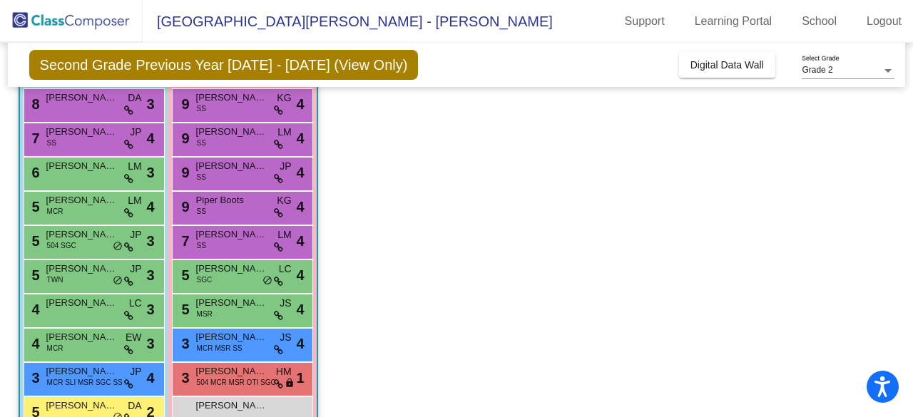
click at [241, 312] on div "5 [PERSON_NAME] MSR JS lock do_not_disturb_alt 4" at bounding box center [242, 309] width 136 height 29
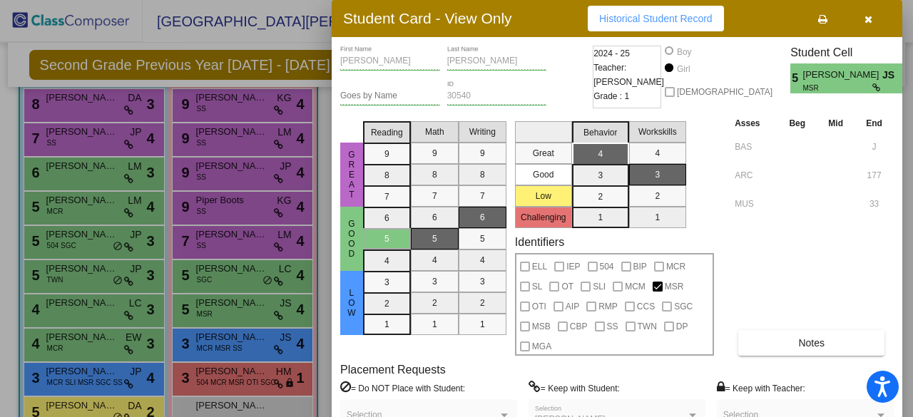
click at [216, 346] on div at bounding box center [456, 208] width 913 height 417
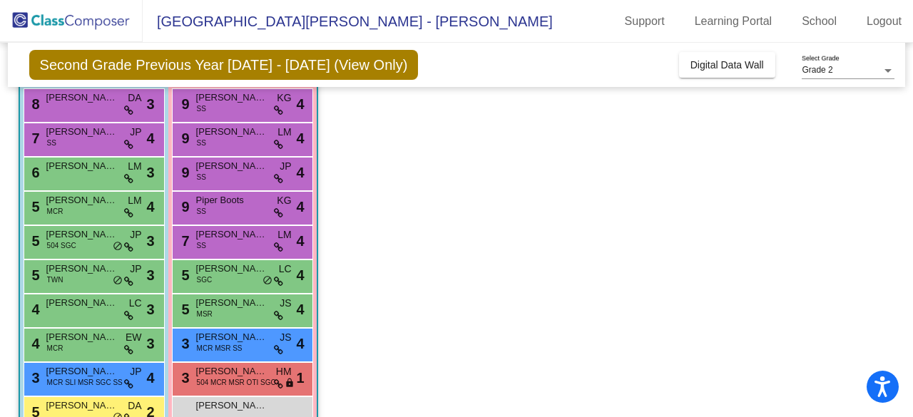
click at [216, 346] on span "MCR MSR SS" at bounding box center [220, 348] width 46 height 11
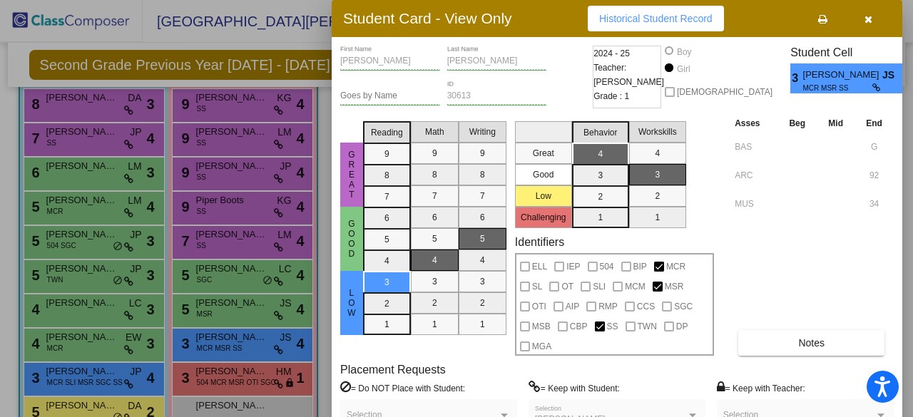
click at [254, 330] on div at bounding box center [456, 208] width 913 height 417
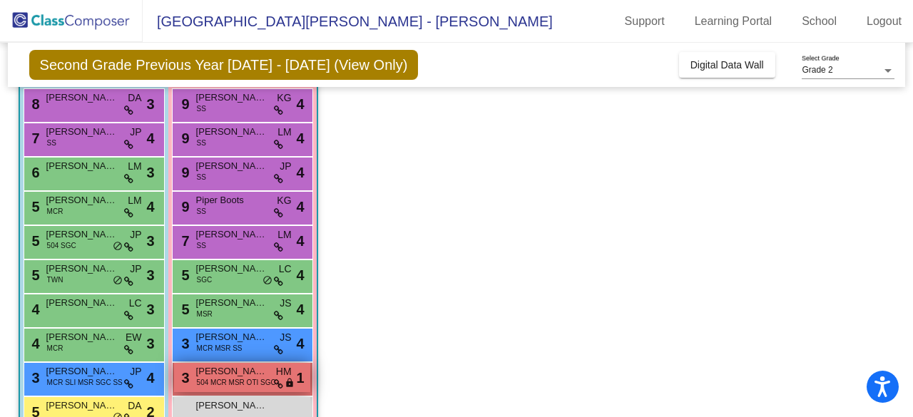
click at [246, 373] on span "[PERSON_NAME]" at bounding box center [231, 372] width 71 height 14
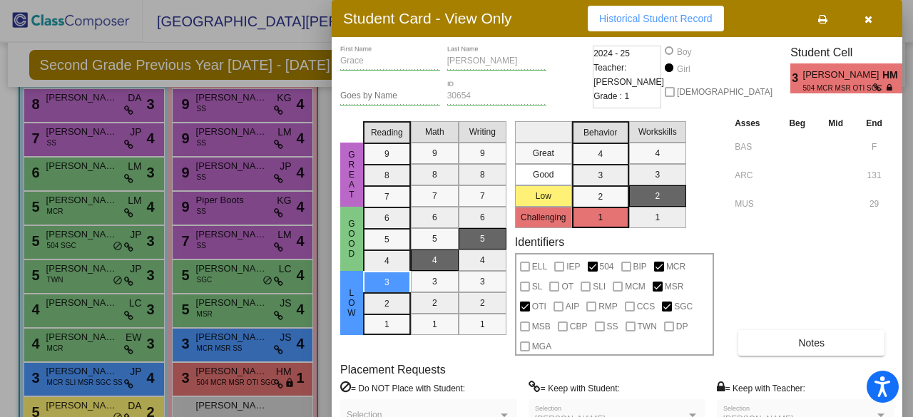
click at [229, 403] on div at bounding box center [456, 208] width 913 height 417
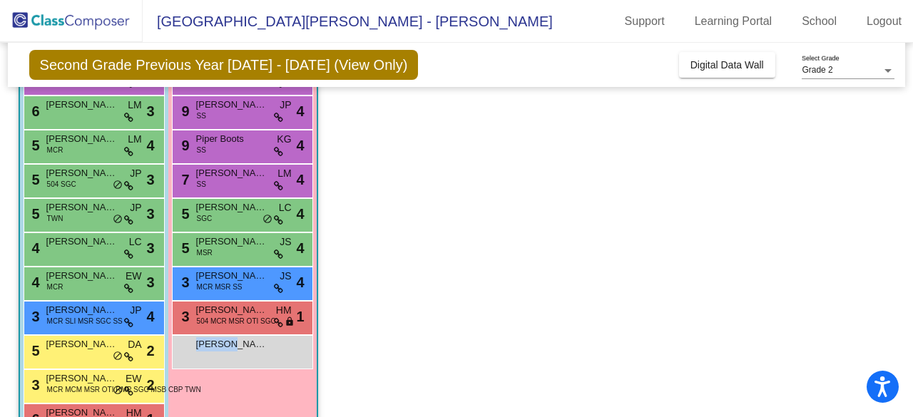
scroll to position [244, 0]
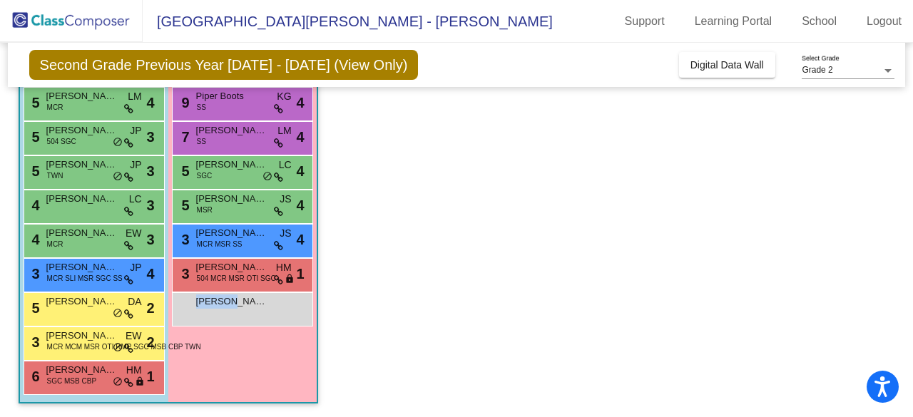
drag, startPoint x: 223, startPoint y: 403, endPoint x: 205, endPoint y: 415, distance: 21.2
click at [205, 415] on app-classroom "Class 4 picture_as_pdf [PERSON_NAME] Add Student First Name Last Name Student I…" at bounding box center [457, 155] width 877 height 527
click at [242, 313] on div "[PERSON_NAME] lock do_not_disturb_alt" at bounding box center [242, 307] width 136 height 29
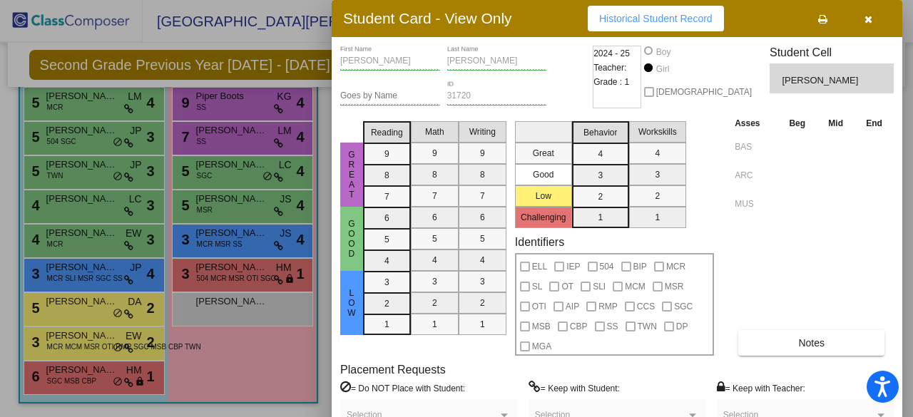
click at [100, 290] on div at bounding box center [456, 208] width 913 height 417
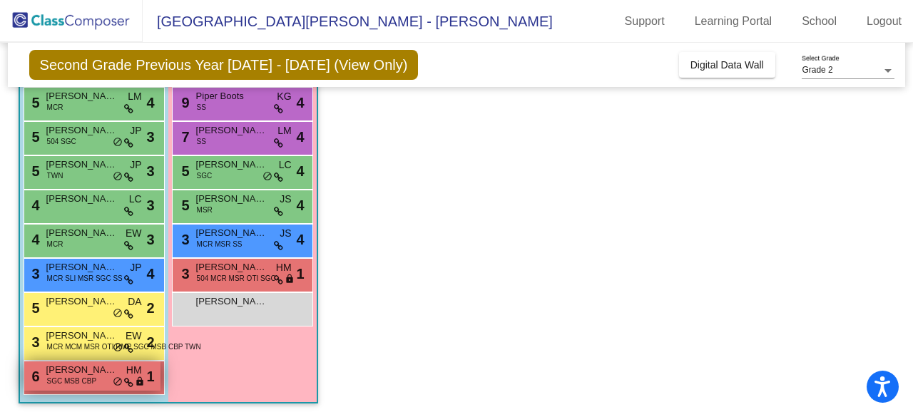
click at [90, 376] on span "SGC MSB CBP" at bounding box center [71, 381] width 49 height 11
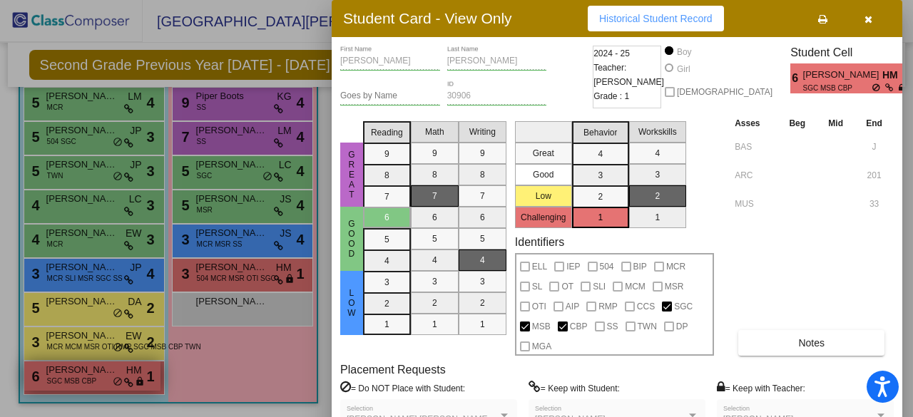
click at [90, 375] on div at bounding box center [456, 208] width 913 height 417
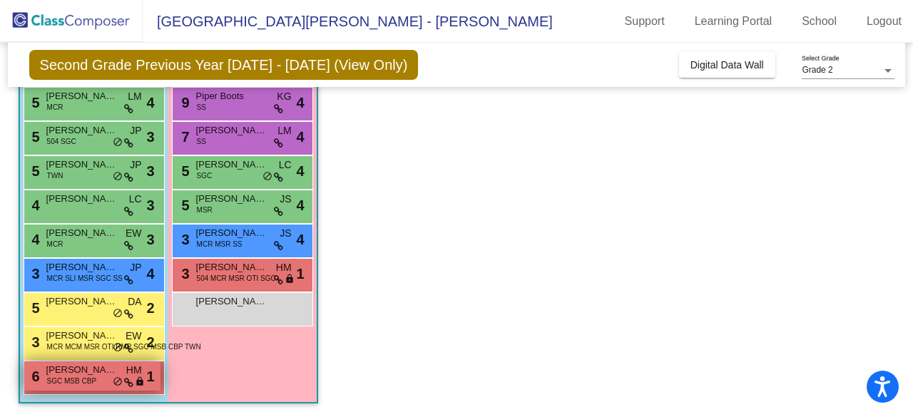
click at [90, 376] on span "SGC MSB CBP" at bounding box center [71, 381] width 49 height 11
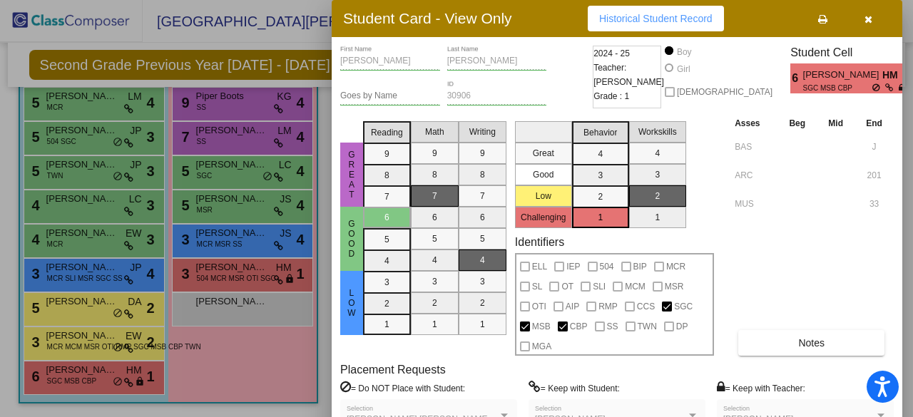
click at [236, 238] on div at bounding box center [456, 208] width 913 height 417
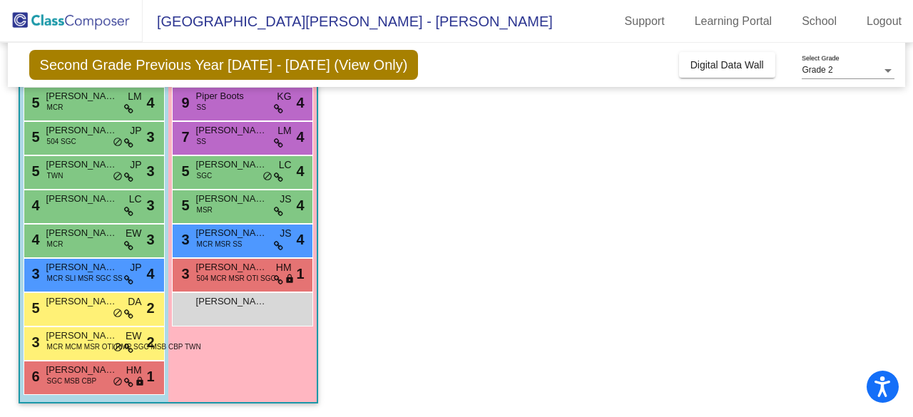
click at [236, 239] on span "MCR MSR SS" at bounding box center [220, 244] width 46 height 11
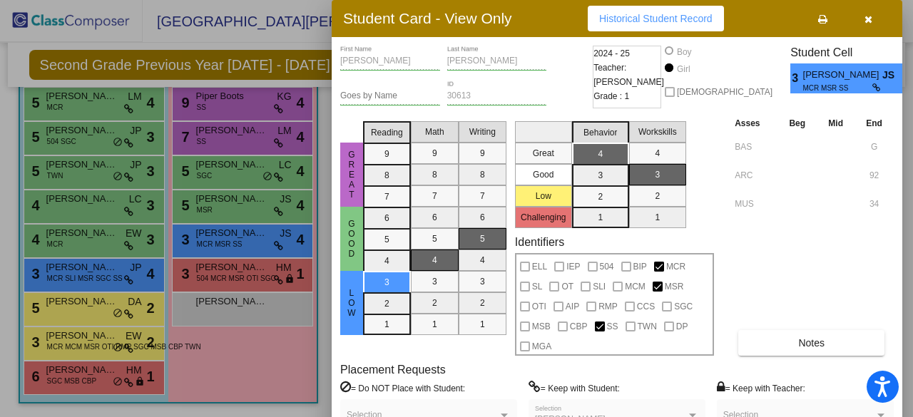
click at [231, 269] on div at bounding box center [456, 208] width 913 height 417
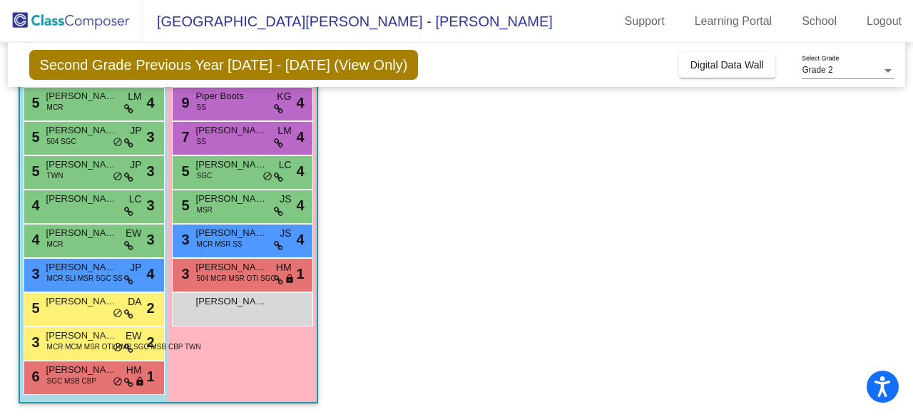
click at [231, 269] on span "[PERSON_NAME]" at bounding box center [231, 267] width 71 height 14
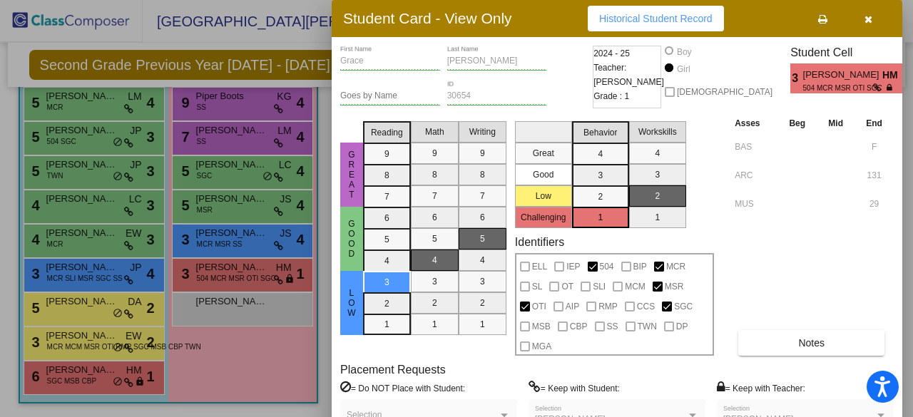
click at [91, 340] on div at bounding box center [456, 208] width 913 height 417
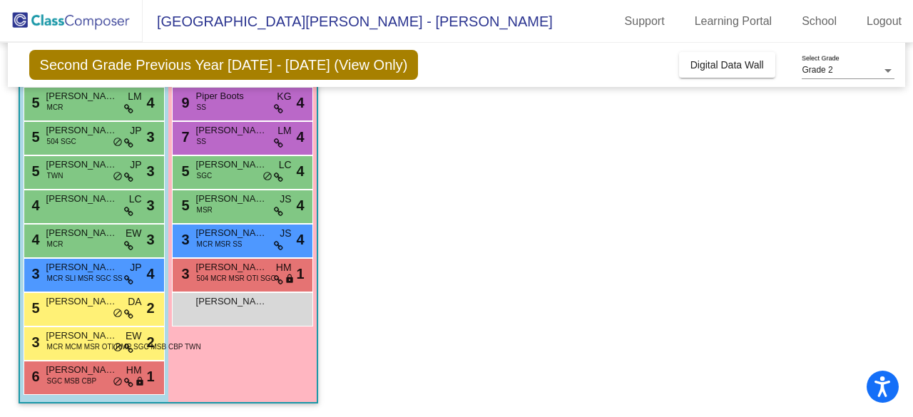
click at [91, 340] on span "[PERSON_NAME]" at bounding box center [81, 336] width 71 height 14
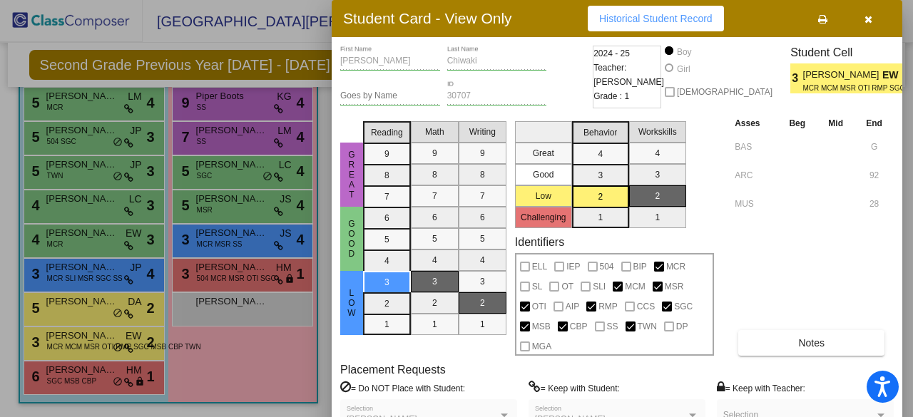
click at [91, 340] on div at bounding box center [456, 208] width 913 height 417
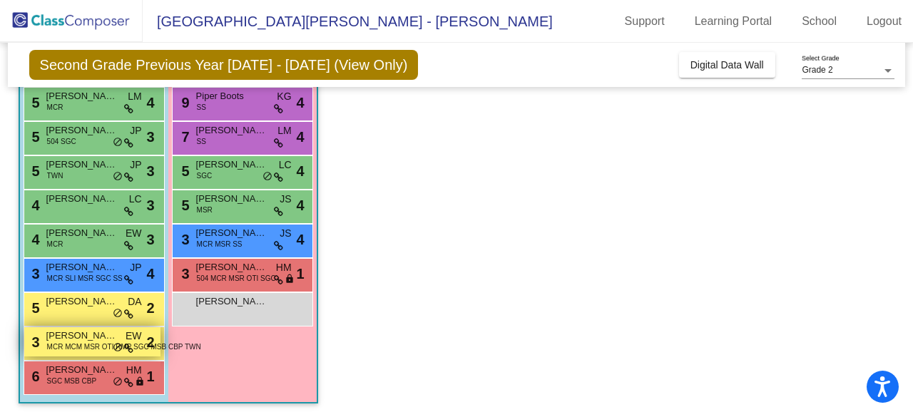
drag, startPoint x: 64, startPoint y: 338, endPoint x: 51, endPoint y: 342, distance: 14.2
drag, startPoint x: 51, startPoint y: 342, endPoint x: 89, endPoint y: 340, distance: 38.6
drag, startPoint x: 89, startPoint y: 340, endPoint x: 76, endPoint y: 343, distance: 13.9
drag, startPoint x: 76, startPoint y: 343, endPoint x: 59, endPoint y: 343, distance: 17.1
click at [59, 343] on span "MCR MCM MSR OTI RMP SGC MSB CBP TWN" at bounding box center [124, 347] width 154 height 11
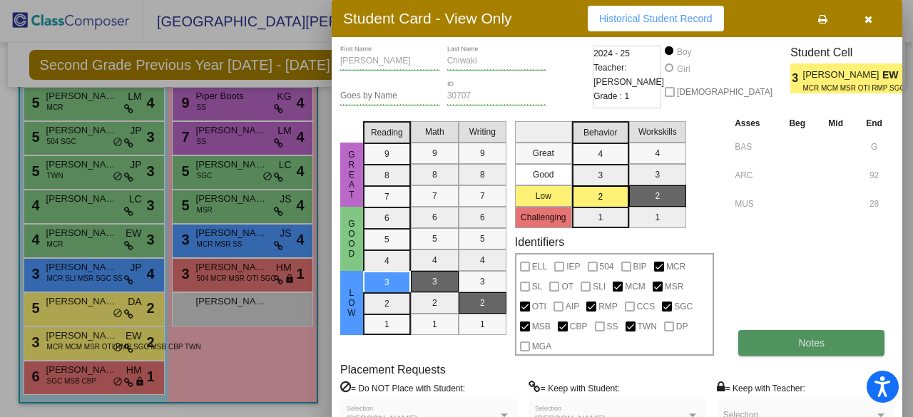
click at [762, 349] on button "Notes" at bounding box center [812, 343] width 146 height 26
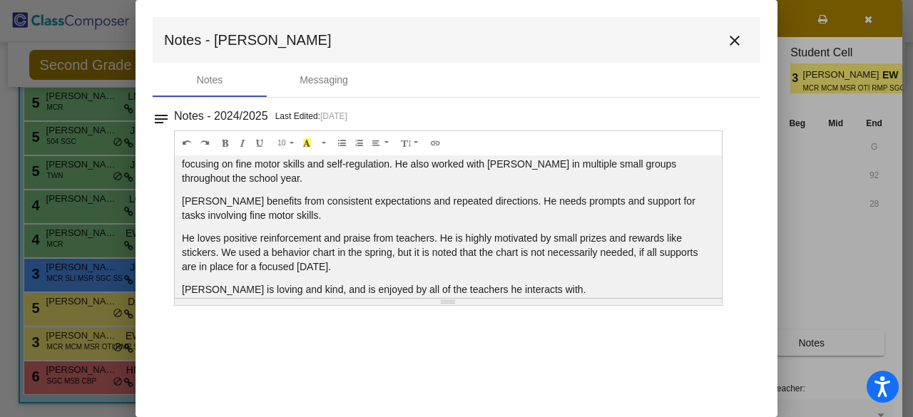
scroll to position [0, 0]
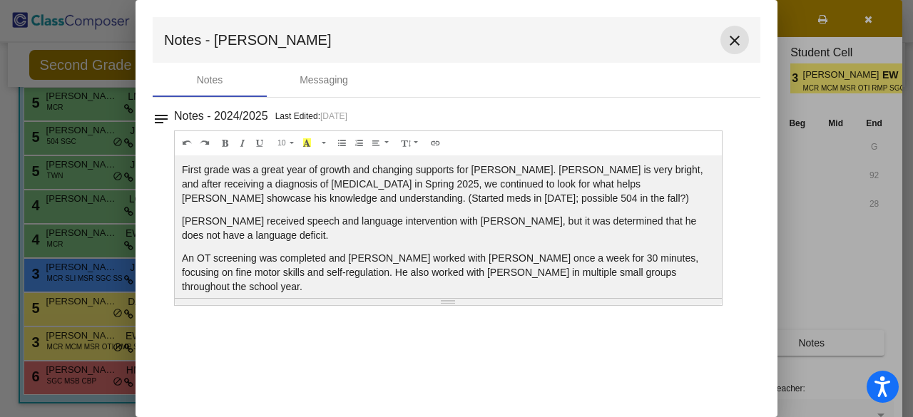
click at [732, 41] on mat-icon "close" at bounding box center [735, 40] width 17 height 17
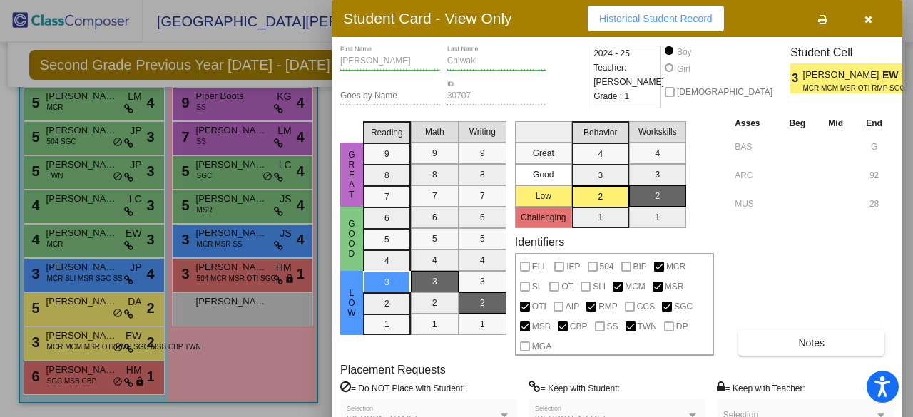
click at [86, 302] on div at bounding box center [456, 208] width 913 height 417
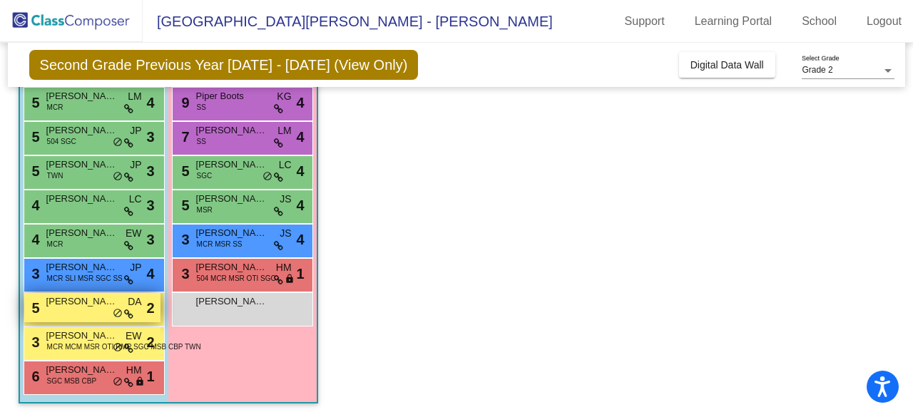
drag, startPoint x: 86, startPoint y: 302, endPoint x: 78, endPoint y: 309, distance: 10.6
click at [78, 309] on div "5 [PERSON_NAME] DA lock do_not_disturb_alt 2" at bounding box center [92, 307] width 136 height 29
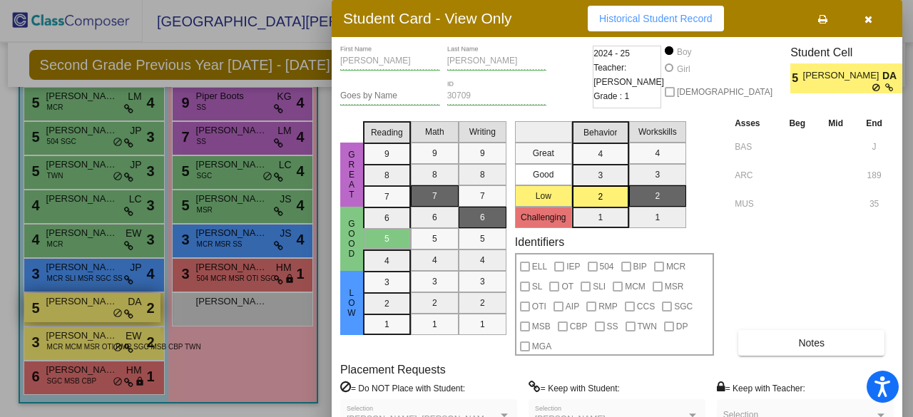
click at [78, 309] on div at bounding box center [456, 208] width 913 height 417
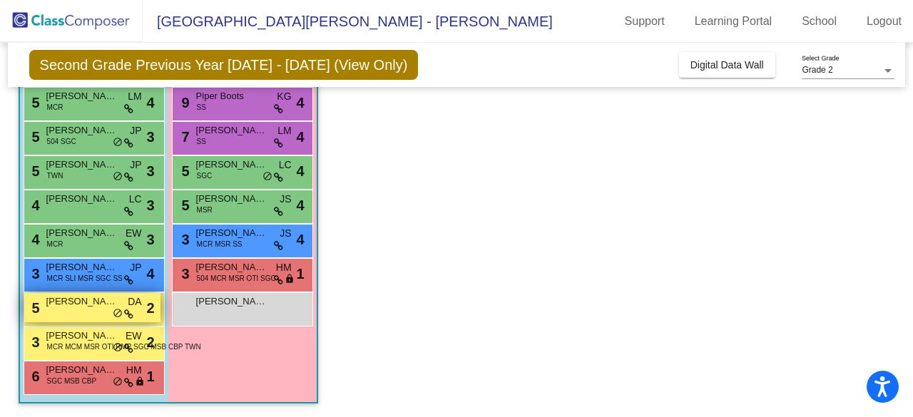
click at [78, 309] on div "5 [PERSON_NAME] DA lock do_not_disturb_alt 2" at bounding box center [92, 307] width 136 height 29
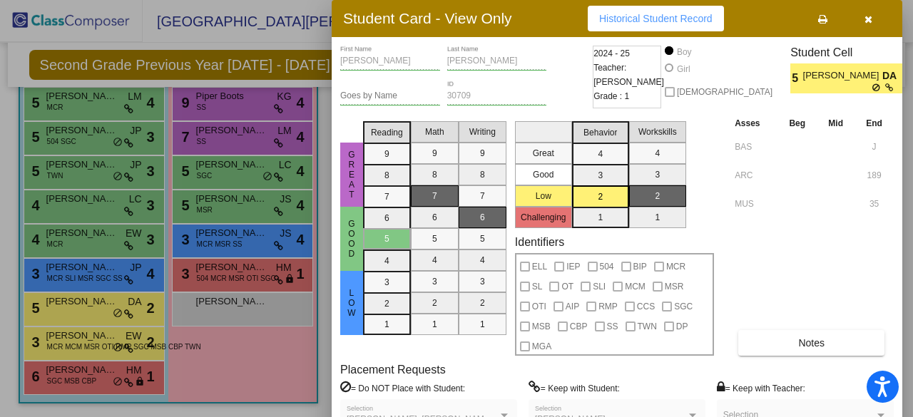
click at [77, 283] on div at bounding box center [456, 208] width 913 height 417
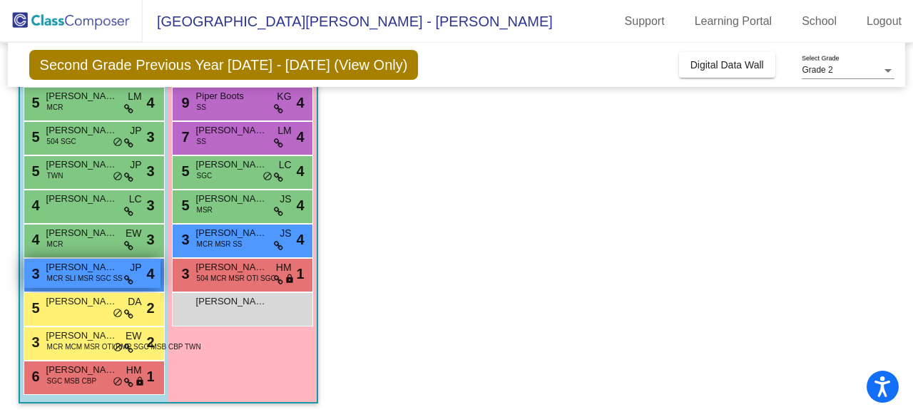
click at [77, 279] on span "MCR SLI MSR SGC SS" at bounding box center [85, 278] width 76 height 11
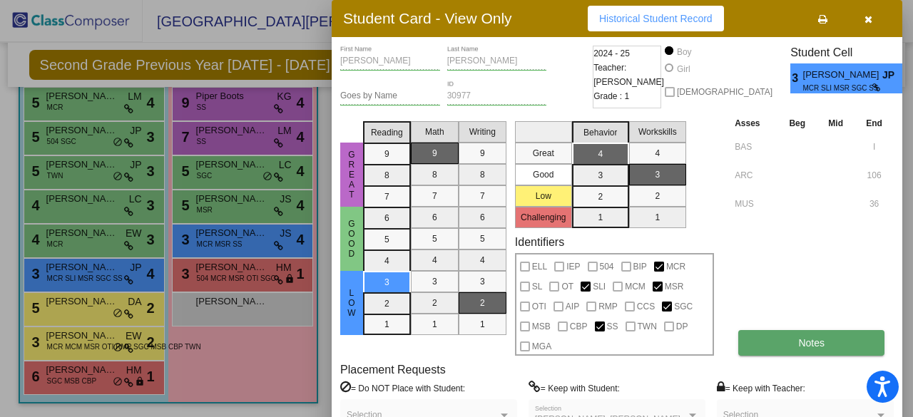
click at [782, 338] on button "Notes" at bounding box center [812, 343] width 146 height 26
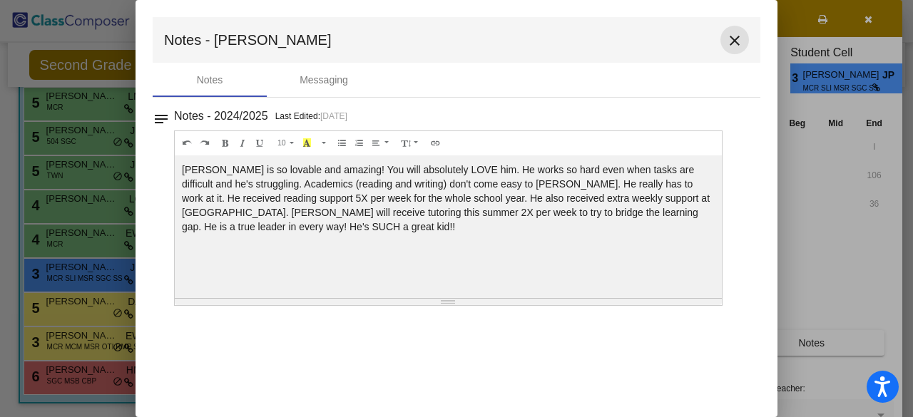
click at [735, 39] on mat-icon "close" at bounding box center [735, 40] width 17 height 17
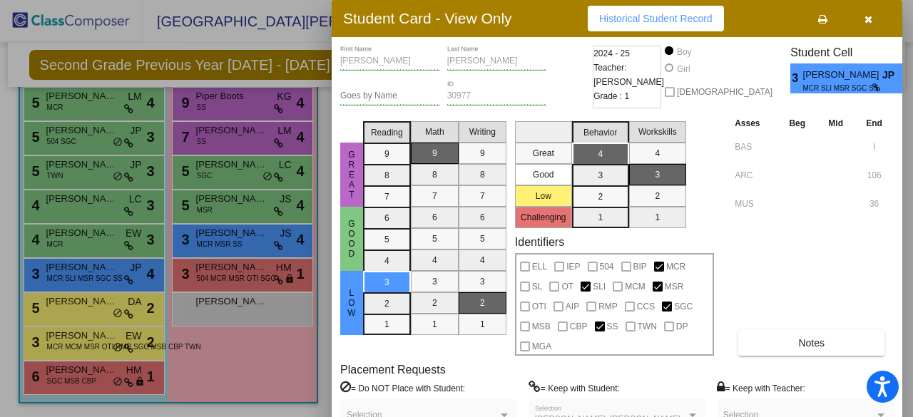
click at [96, 236] on div at bounding box center [456, 208] width 913 height 417
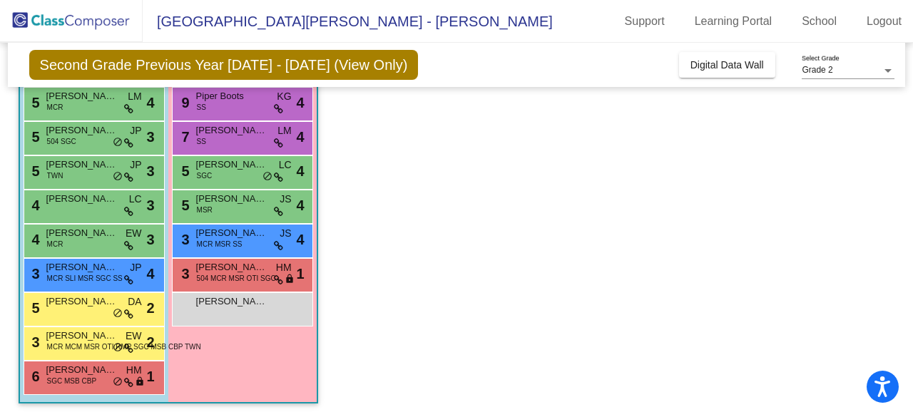
click at [96, 236] on span "[PERSON_NAME]" at bounding box center [81, 233] width 71 height 14
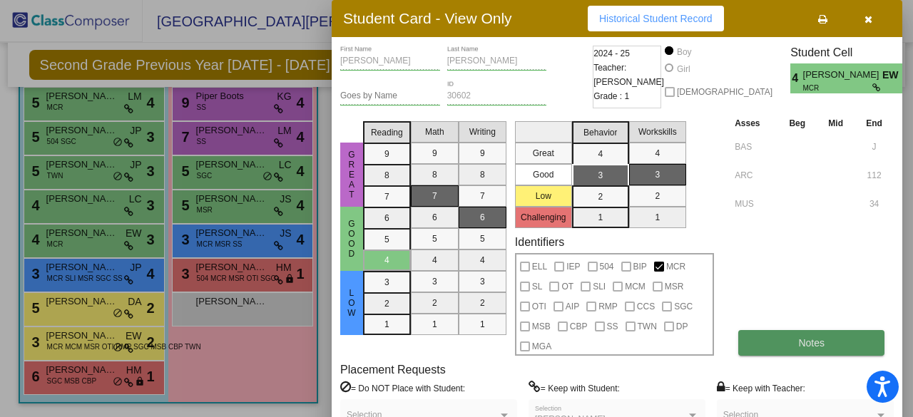
click at [811, 343] on span "Notes" at bounding box center [812, 343] width 26 height 11
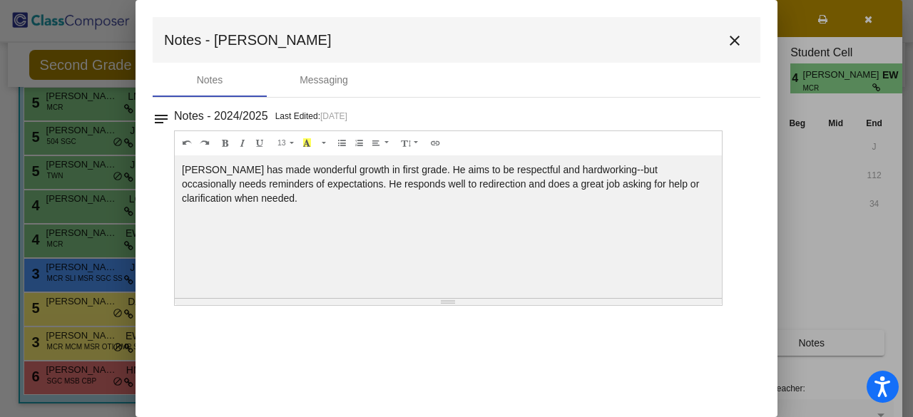
click at [733, 37] on mat-icon "close" at bounding box center [735, 40] width 17 height 17
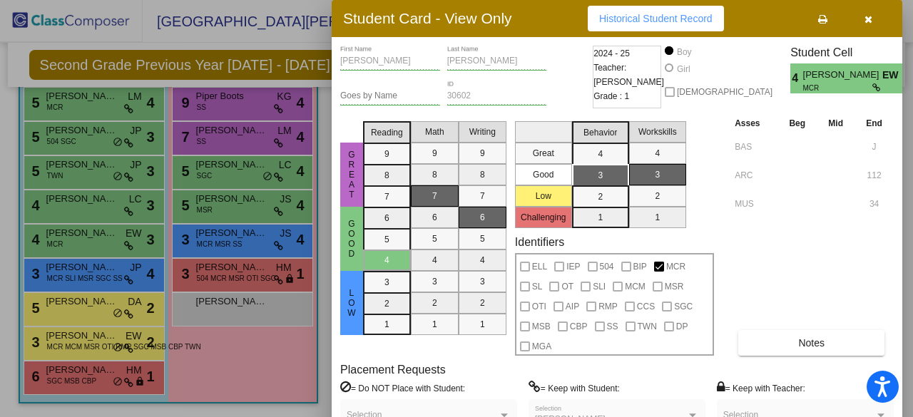
click at [103, 205] on div at bounding box center [456, 208] width 913 height 417
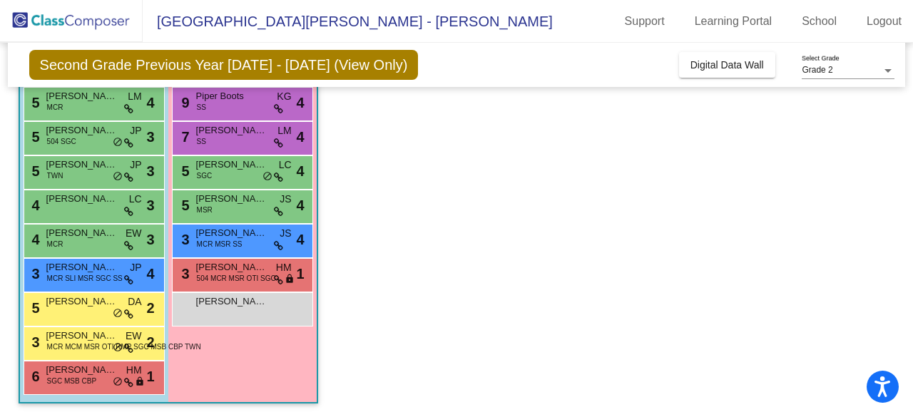
click at [103, 205] on span "[PERSON_NAME]" at bounding box center [81, 199] width 71 height 14
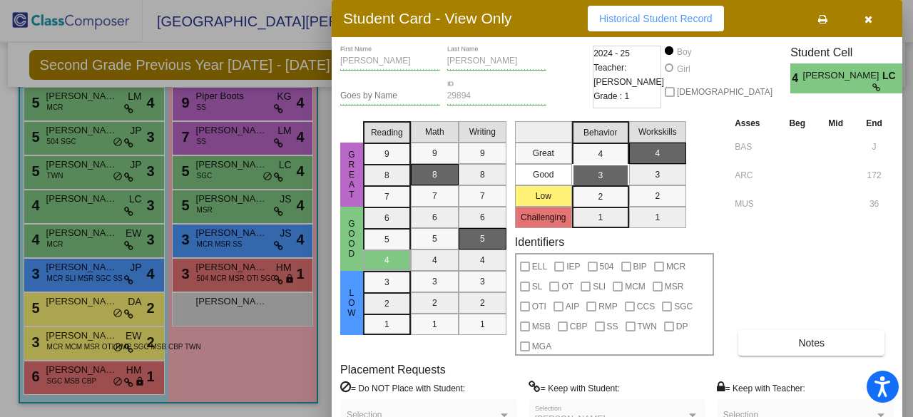
click at [91, 162] on div at bounding box center [456, 208] width 913 height 417
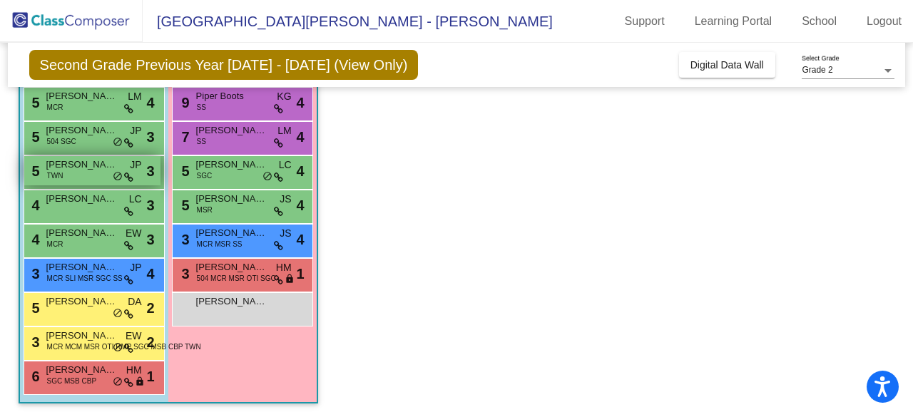
click at [90, 165] on span "[PERSON_NAME]" at bounding box center [81, 165] width 71 height 14
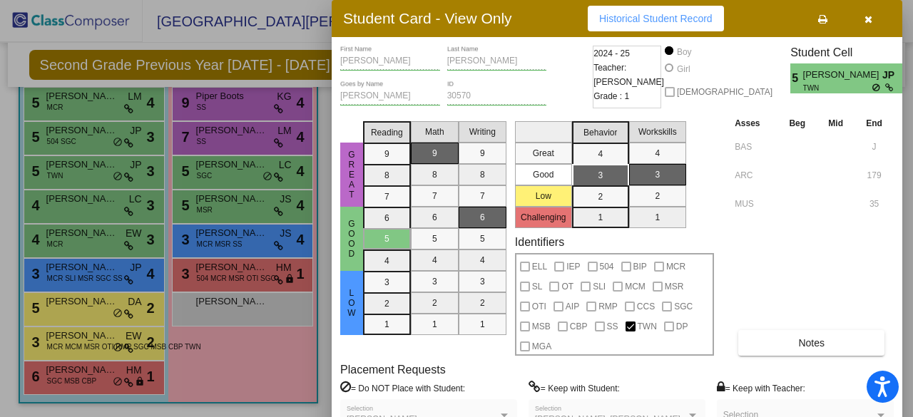
click at [96, 140] on div at bounding box center [456, 208] width 913 height 417
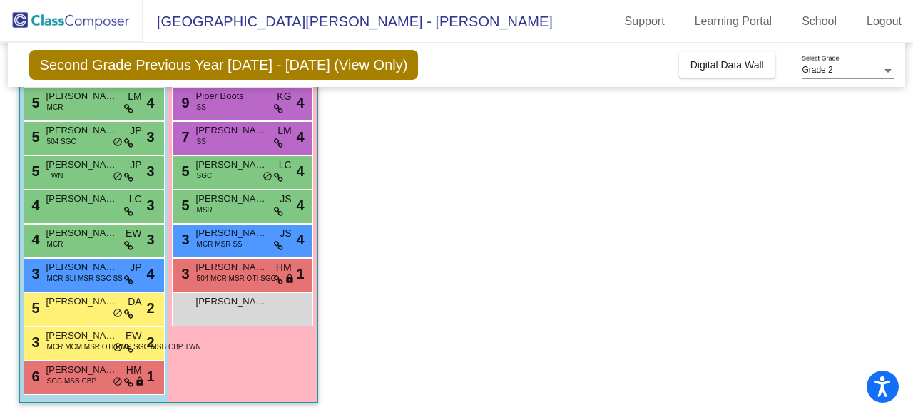
click at [96, 140] on div "5 [PERSON_NAME] 504 SGC JP lock do_not_disturb_alt 3" at bounding box center [92, 136] width 136 height 29
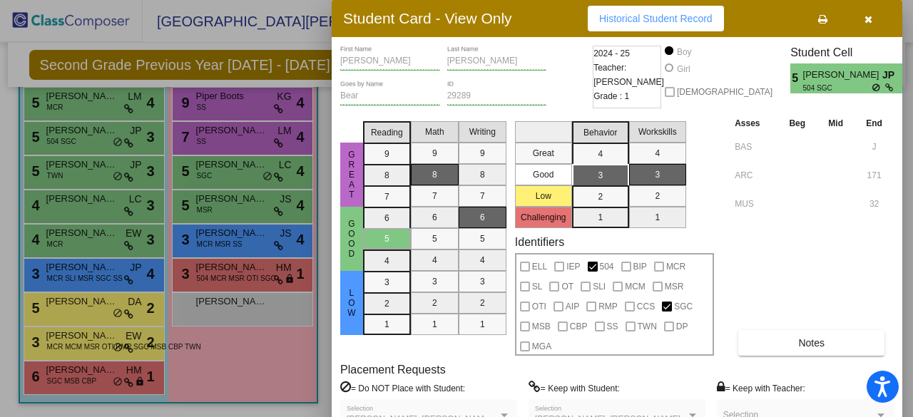
click at [84, 98] on div at bounding box center [456, 208] width 913 height 417
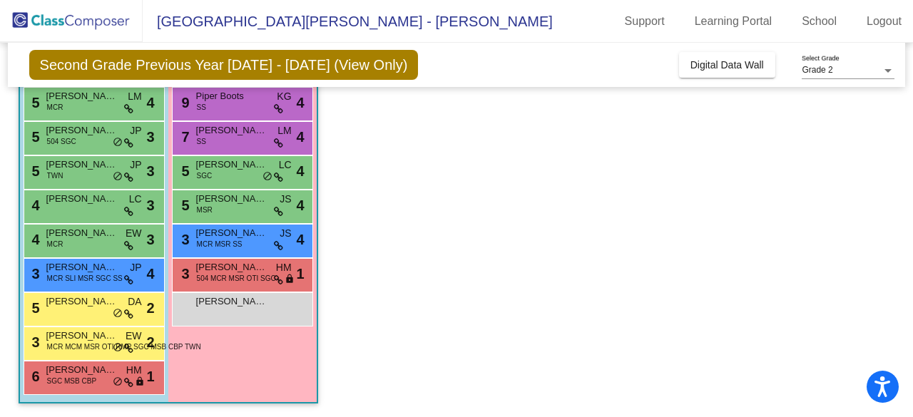
click at [84, 98] on span "[PERSON_NAME]" at bounding box center [81, 96] width 71 height 14
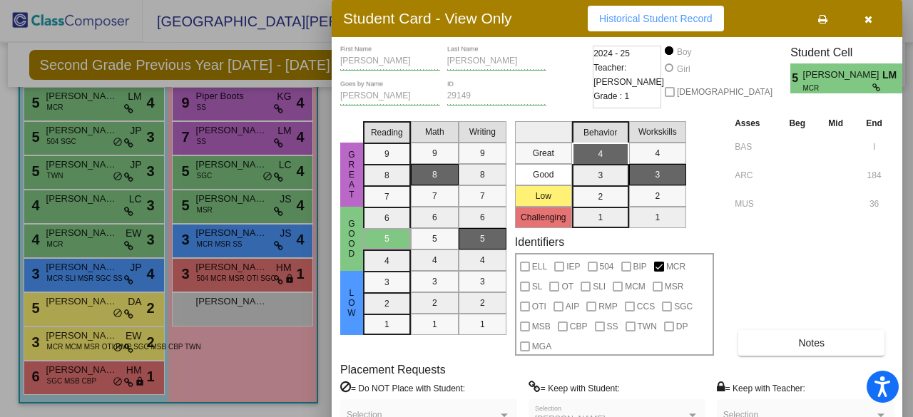
click at [75, 230] on div at bounding box center [456, 208] width 913 height 417
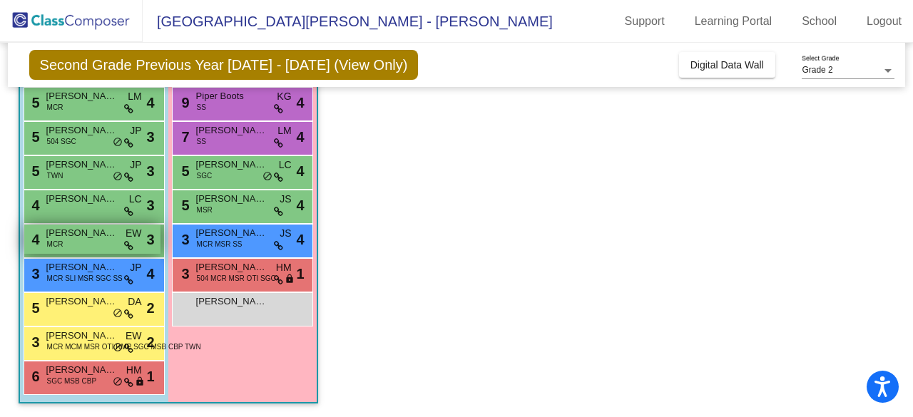
click at [74, 234] on span "[PERSON_NAME]" at bounding box center [81, 233] width 71 height 14
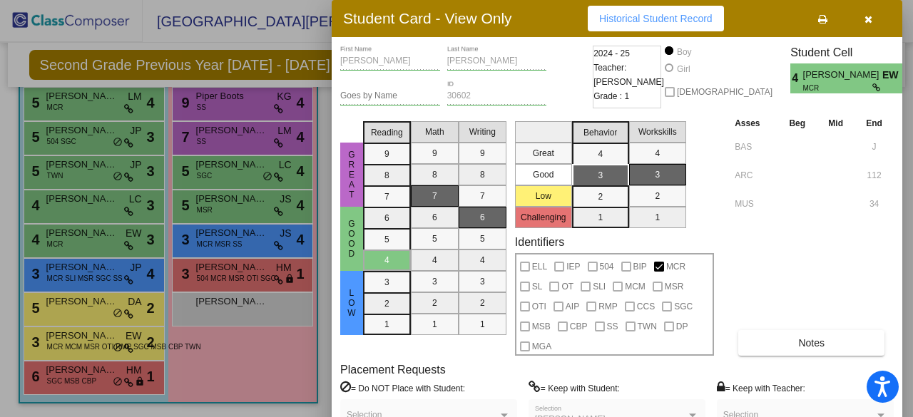
click at [89, 95] on div at bounding box center [456, 208] width 913 height 417
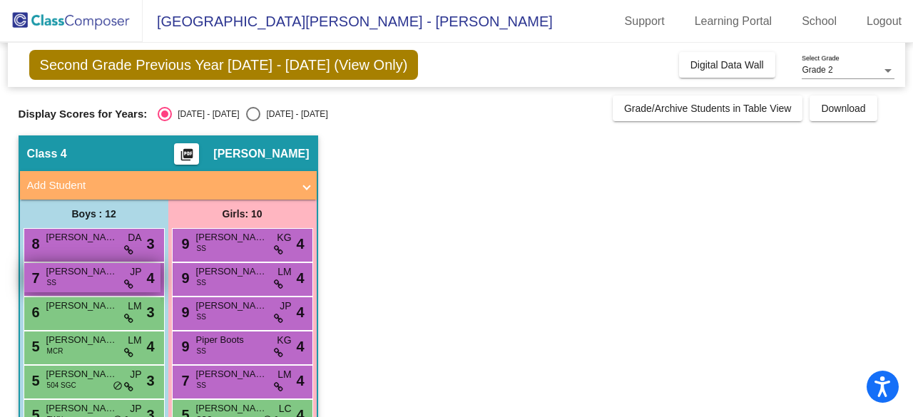
click at [95, 278] on span "[PERSON_NAME]" at bounding box center [81, 272] width 71 height 14
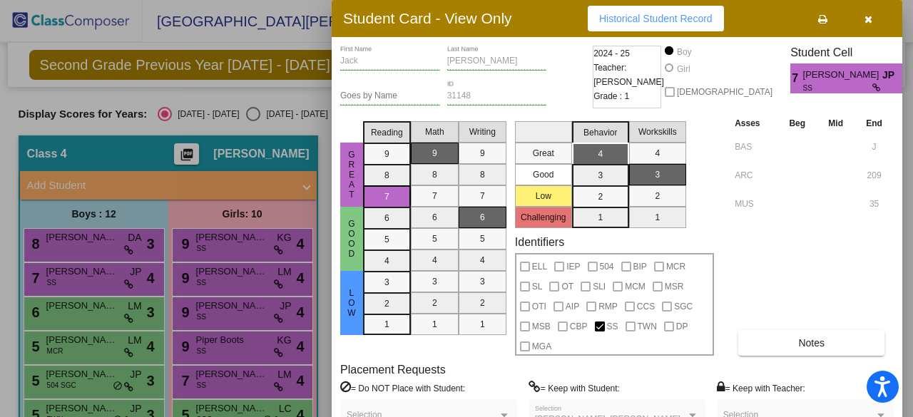
click at [97, 246] on div at bounding box center [456, 208] width 913 height 417
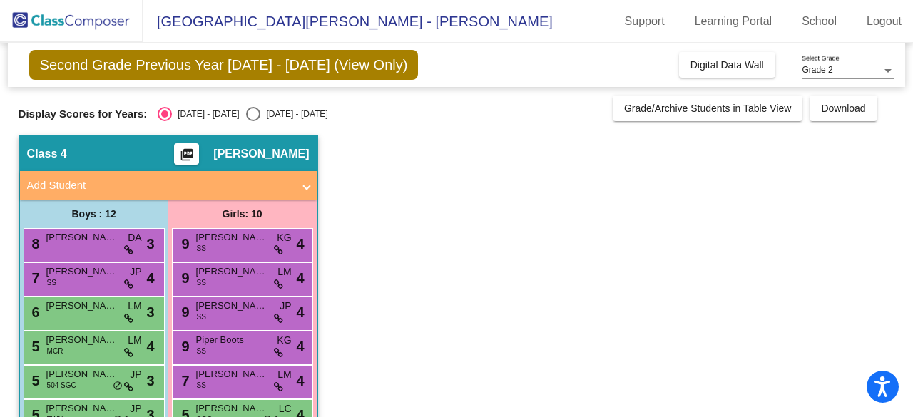
click at [97, 246] on div "8 [PERSON_NAME] DA lock do_not_disturb_alt 3" at bounding box center [92, 243] width 136 height 29
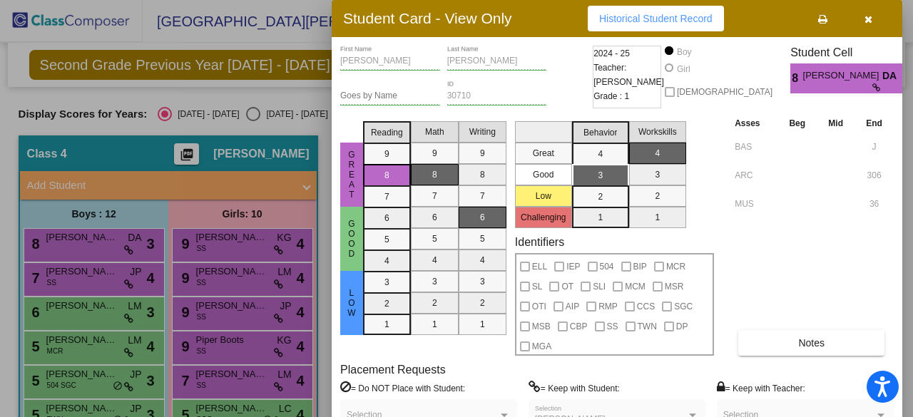
click at [91, 306] on div at bounding box center [456, 208] width 913 height 417
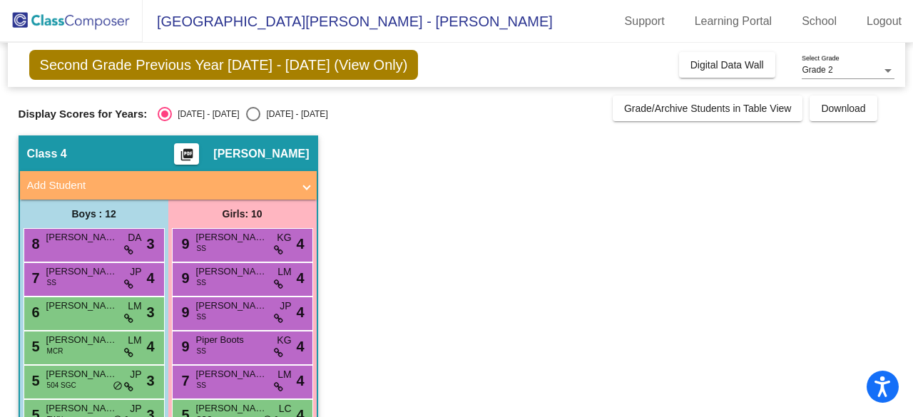
click at [91, 306] on span "[PERSON_NAME]" at bounding box center [81, 306] width 71 height 14
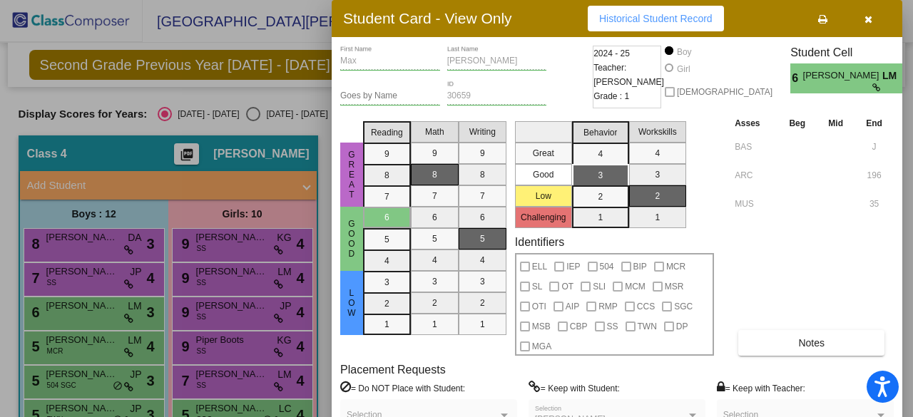
click at [70, 344] on div at bounding box center [456, 208] width 913 height 417
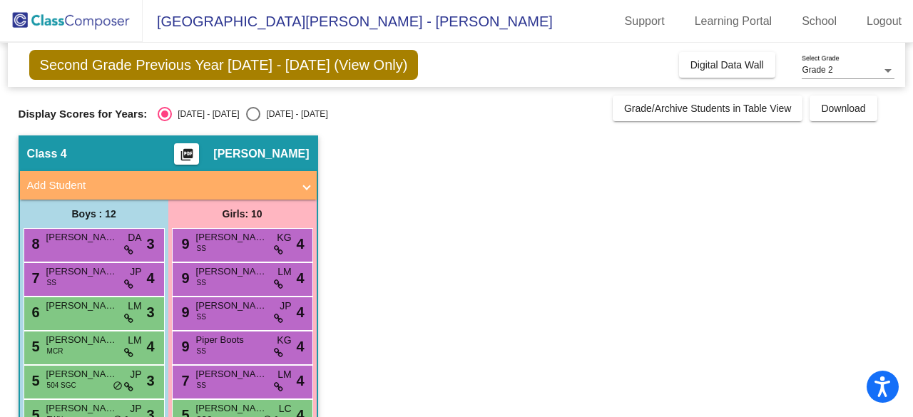
click at [70, 344] on span "[PERSON_NAME]" at bounding box center [81, 340] width 71 height 14
